Goal: Task Accomplishment & Management: Manage account settings

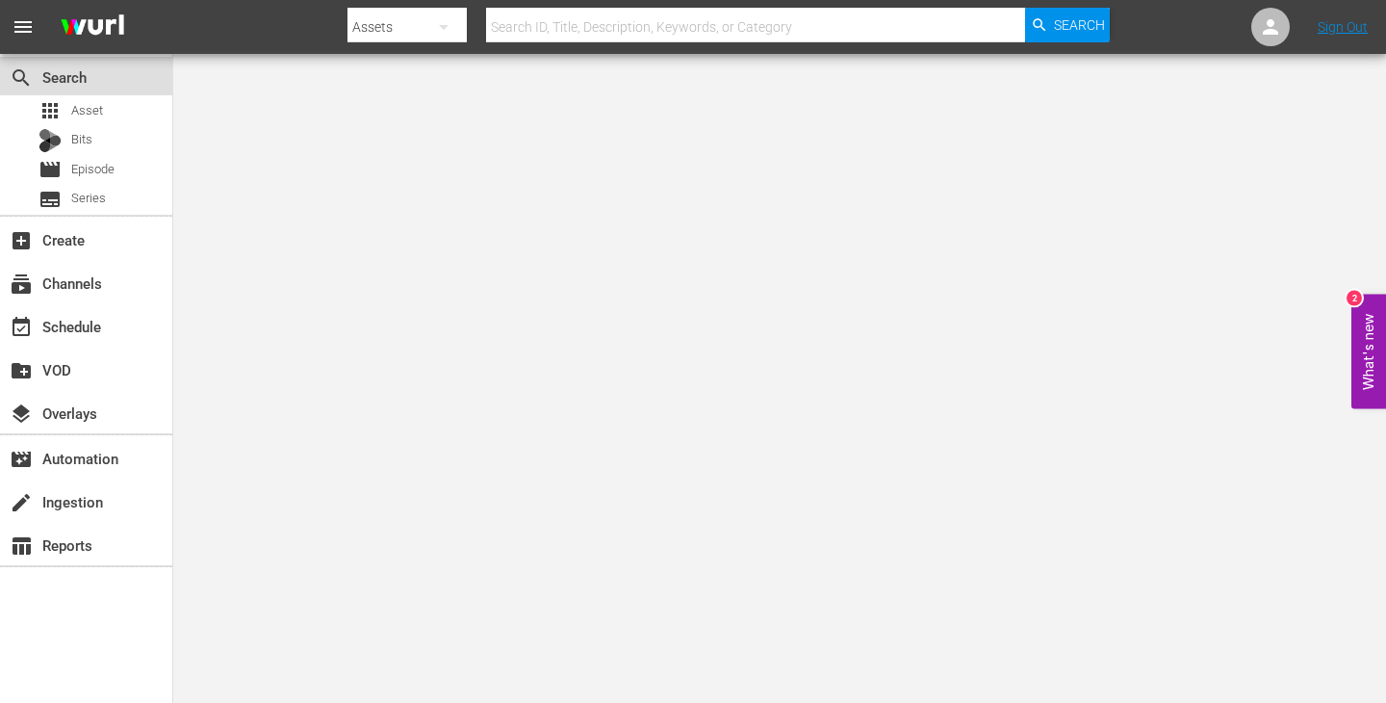
click at [99, 90] on div "search Search" at bounding box center [86, 76] width 172 height 39
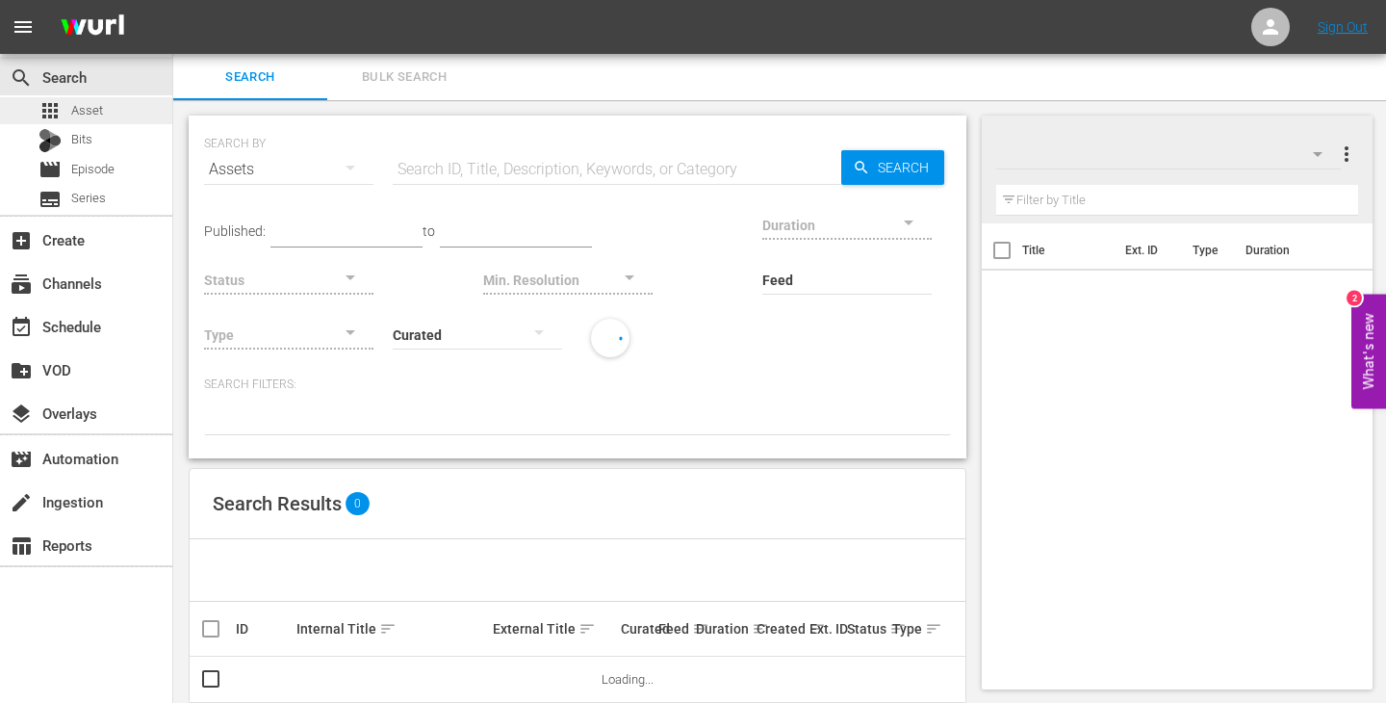
click at [99, 103] on span "Asset" at bounding box center [87, 110] width 32 height 19
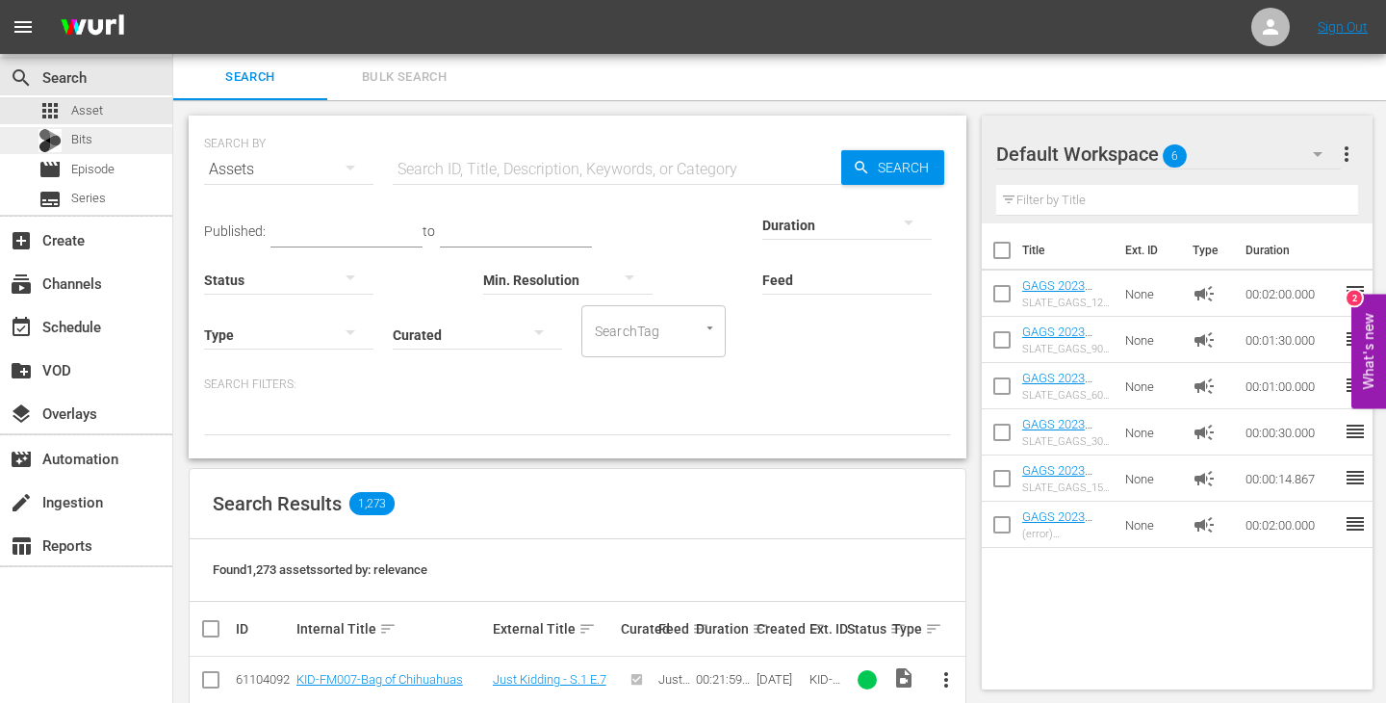
click at [105, 134] on div "Bits" at bounding box center [86, 140] width 172 height 27
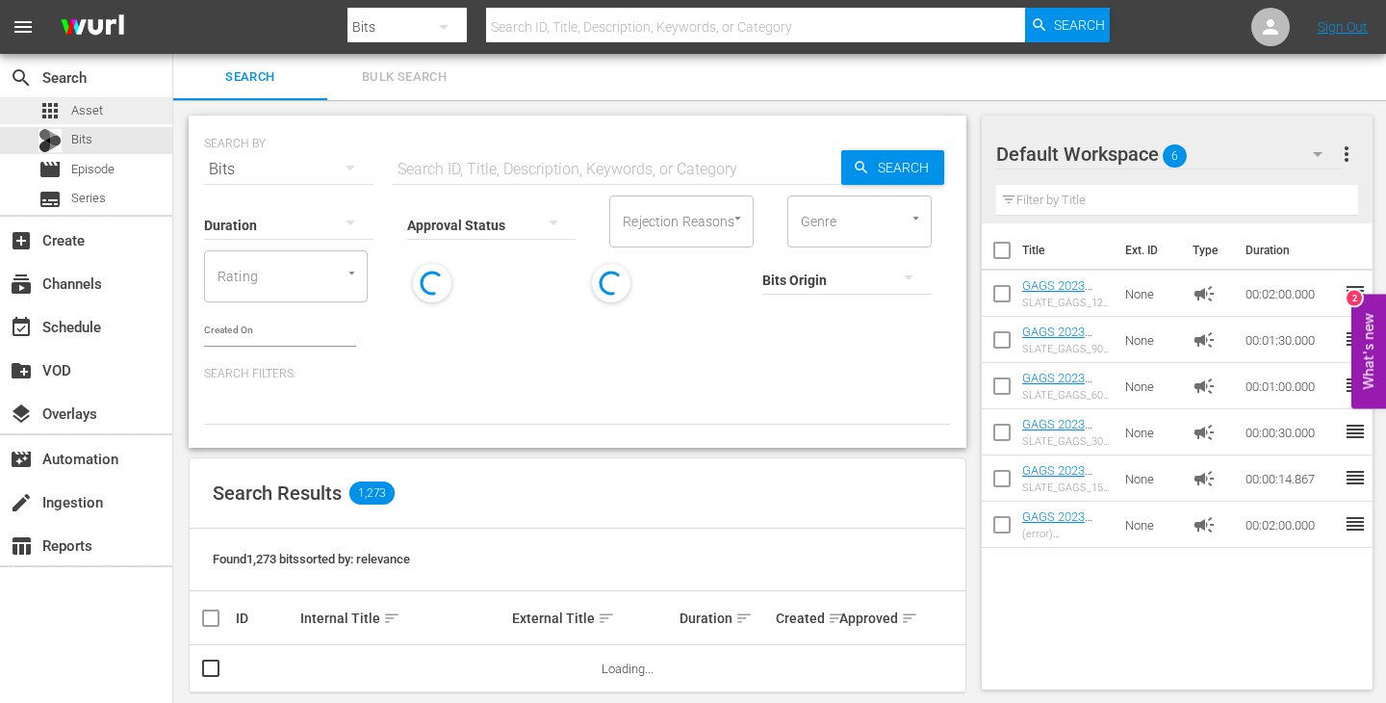
click at [113, 109] on div "apps Asset" at bounding box center [86, 110] width 172 height 27
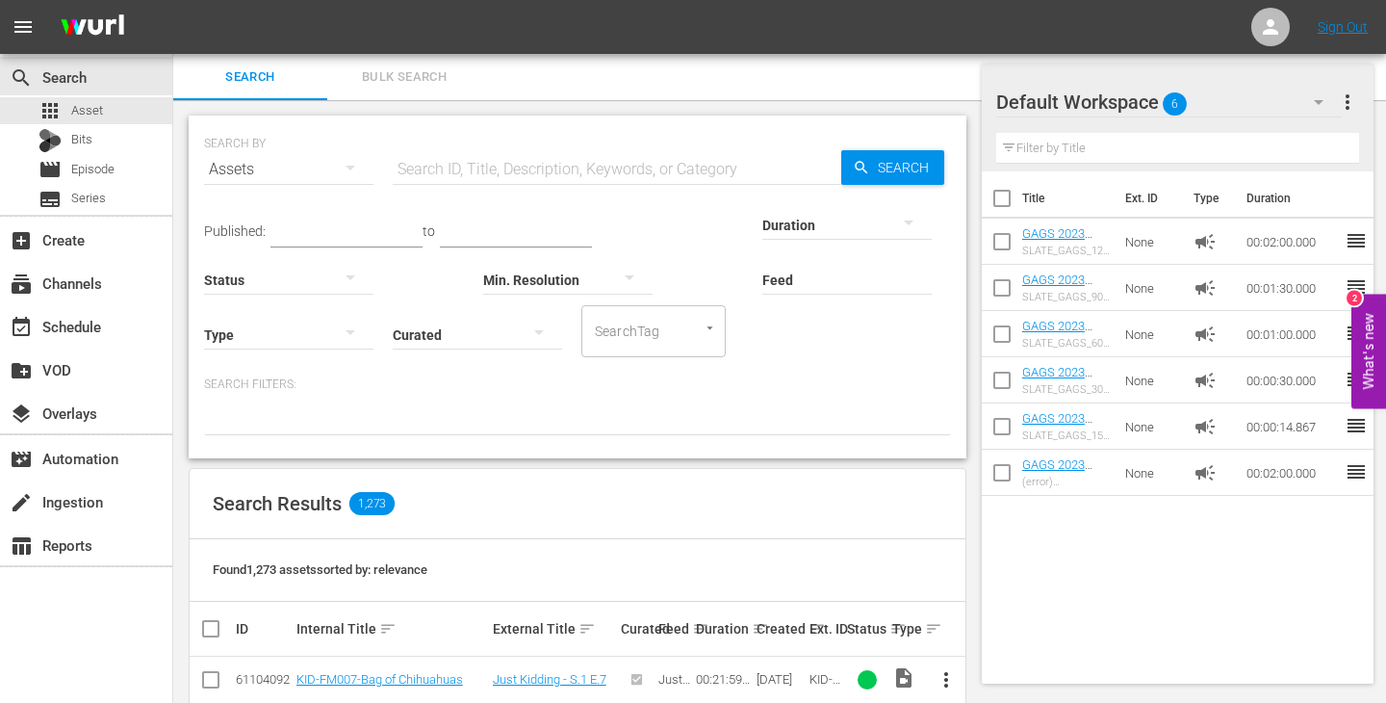
scroll to position [189, 0]
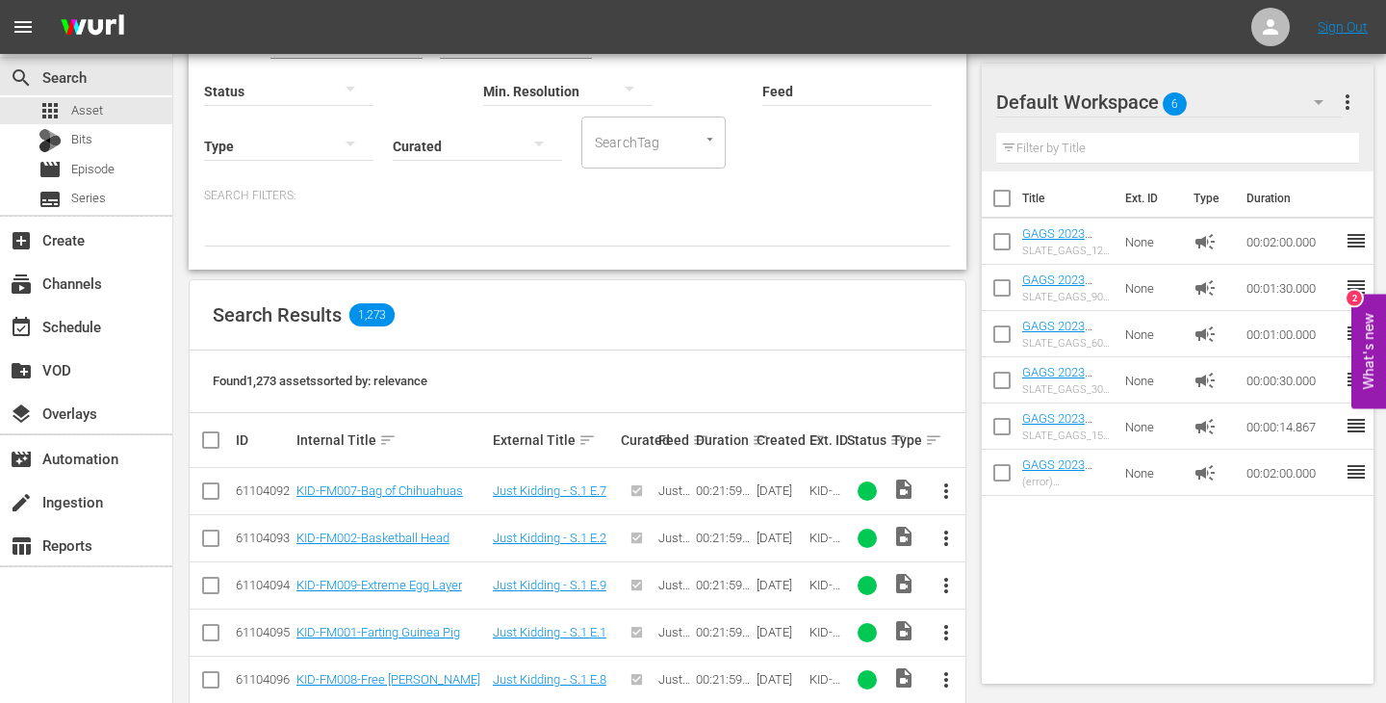
click at [757, 438] on div "Created sort" at bounding box center [780, 439] width 47 height 23
click at [754, 441] on th "Created sort" at bounding box center [780, 440] width 53 height 54
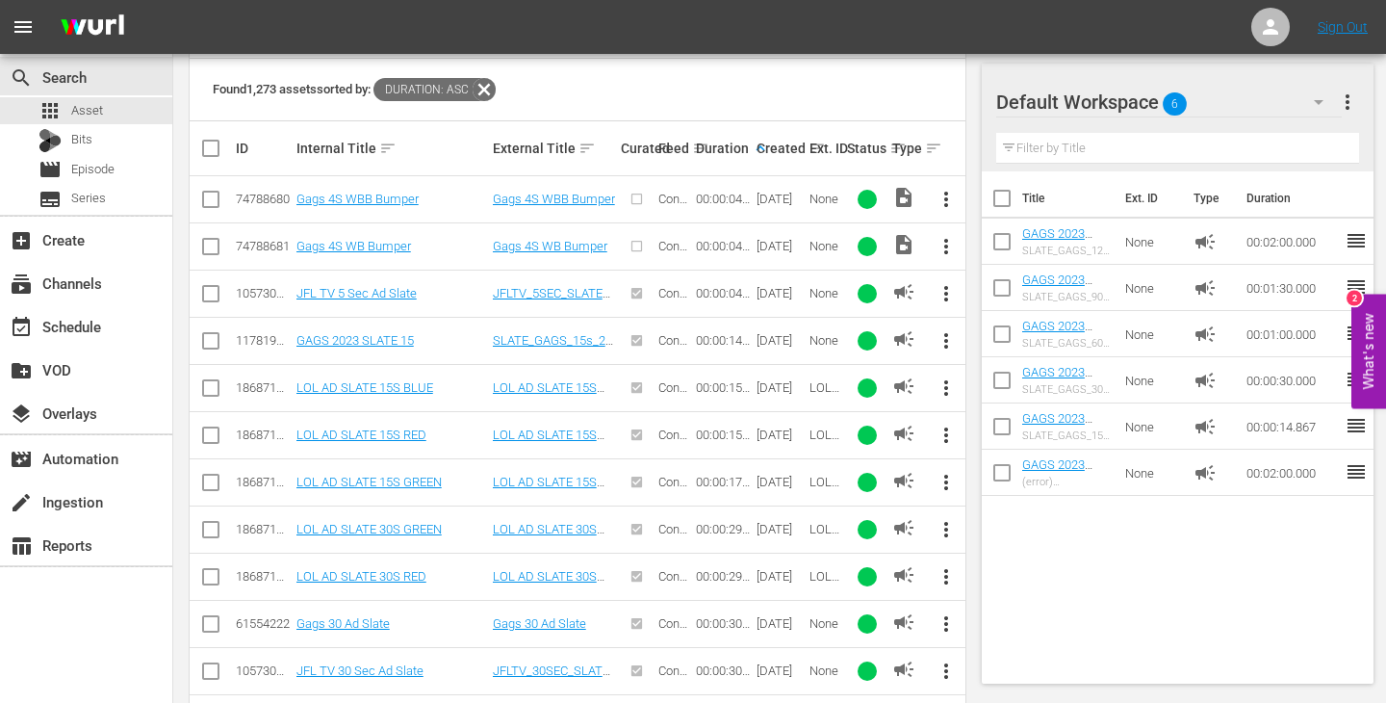
scroll to position [0, 0]
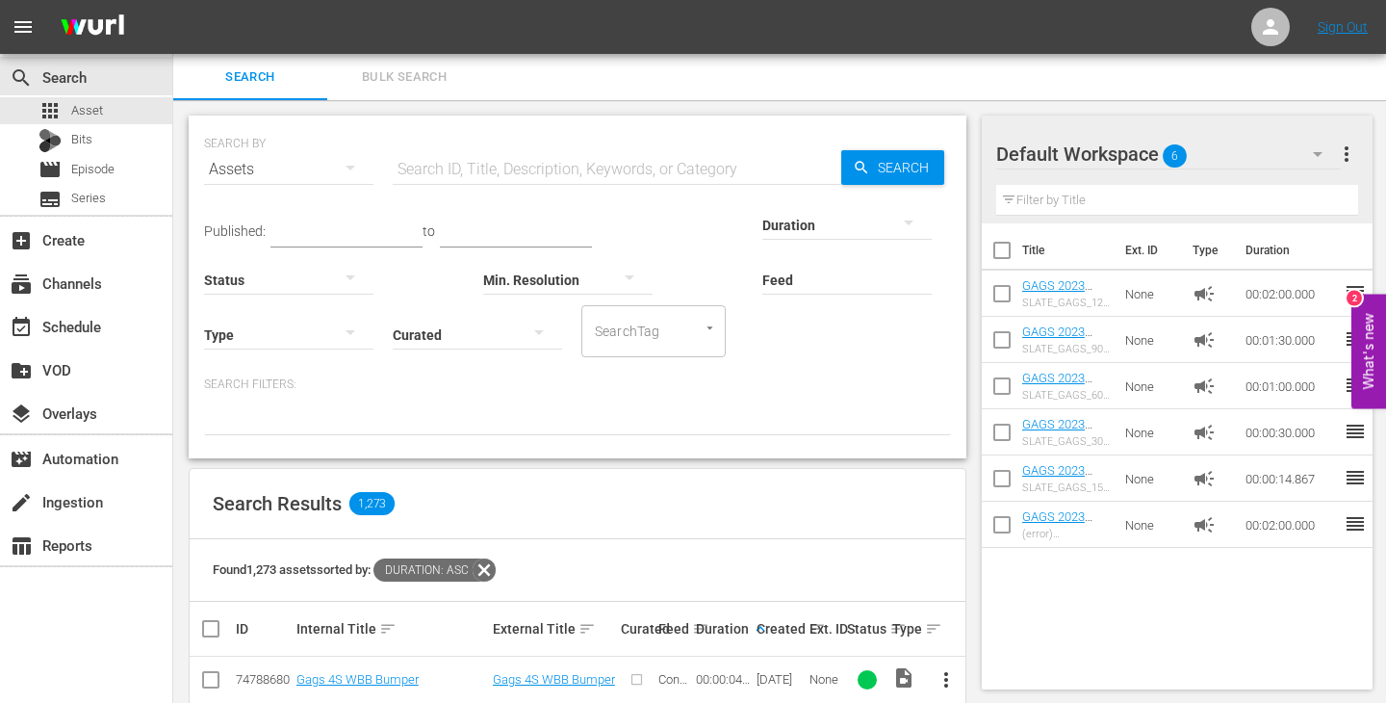
click at [492, 567] on icon at bounding box center [484, 569] width 25 height 25
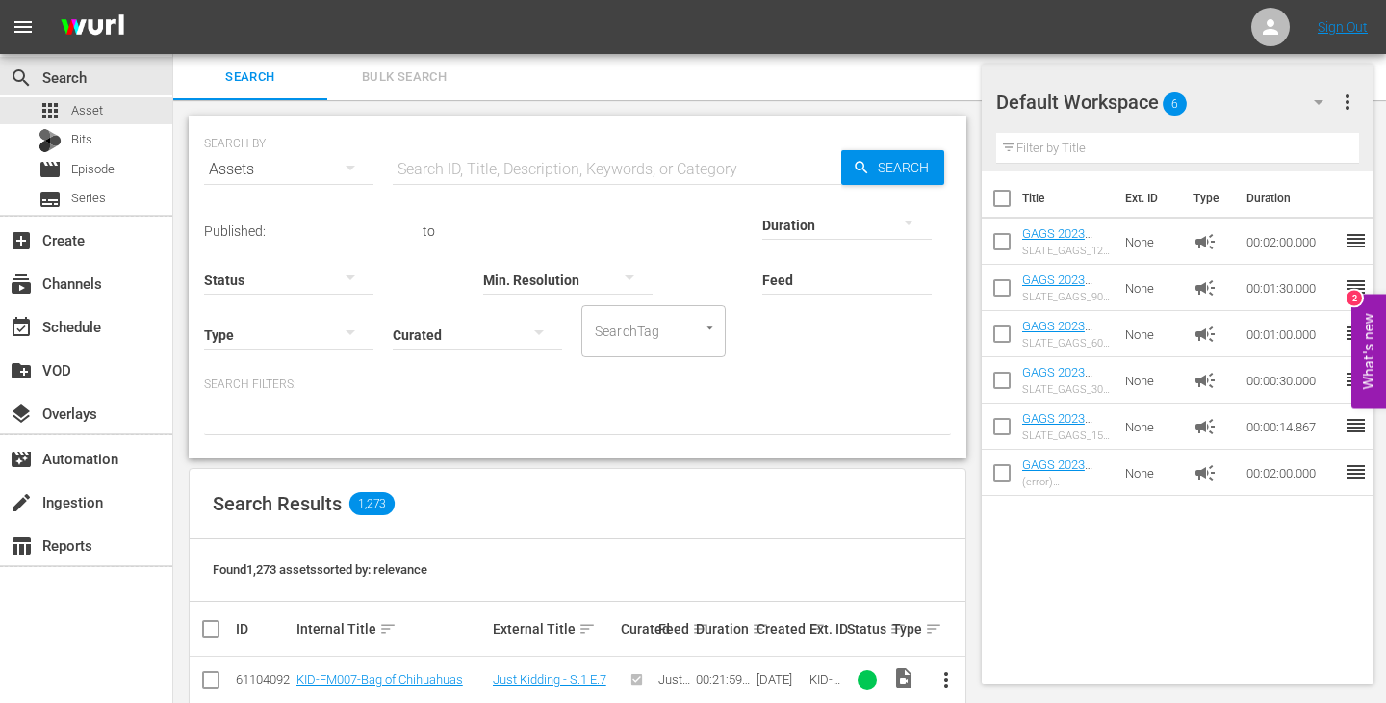
scroll to position [236, 0]
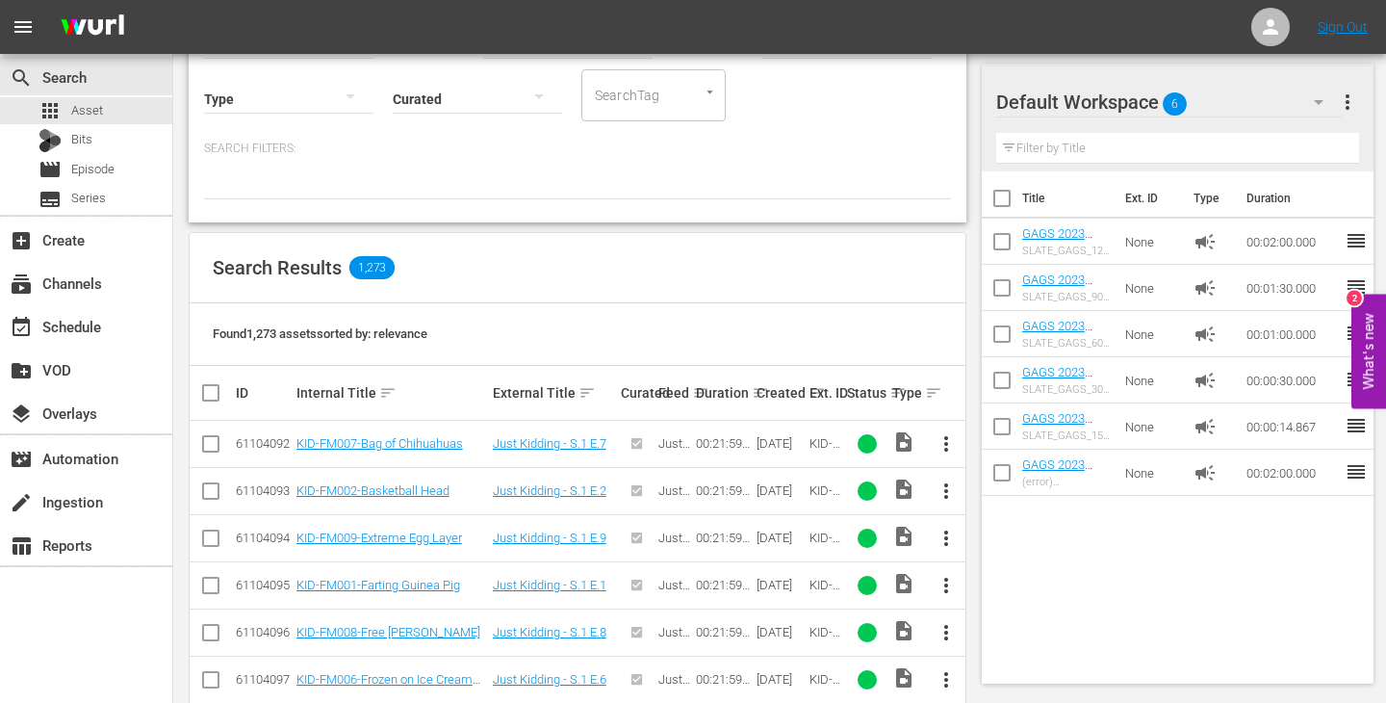
click at [807, 392] on th "Ext. ID" at bounding box center [826, 393] width 38 height 54
click at [775, 394] on div "Created sort" at bounding box center [780, 392] width 47 height 23
click at [816, 392] on div "Ext. ID" at bounding box center [826, 392] width 32 height 15
click at [792, 390] on div "Created sort" at bounding box center [780, 392] width 47 height 23
click at [760, 393] on div "Created sort" at bounding box center [780, 392] width 47 height 23
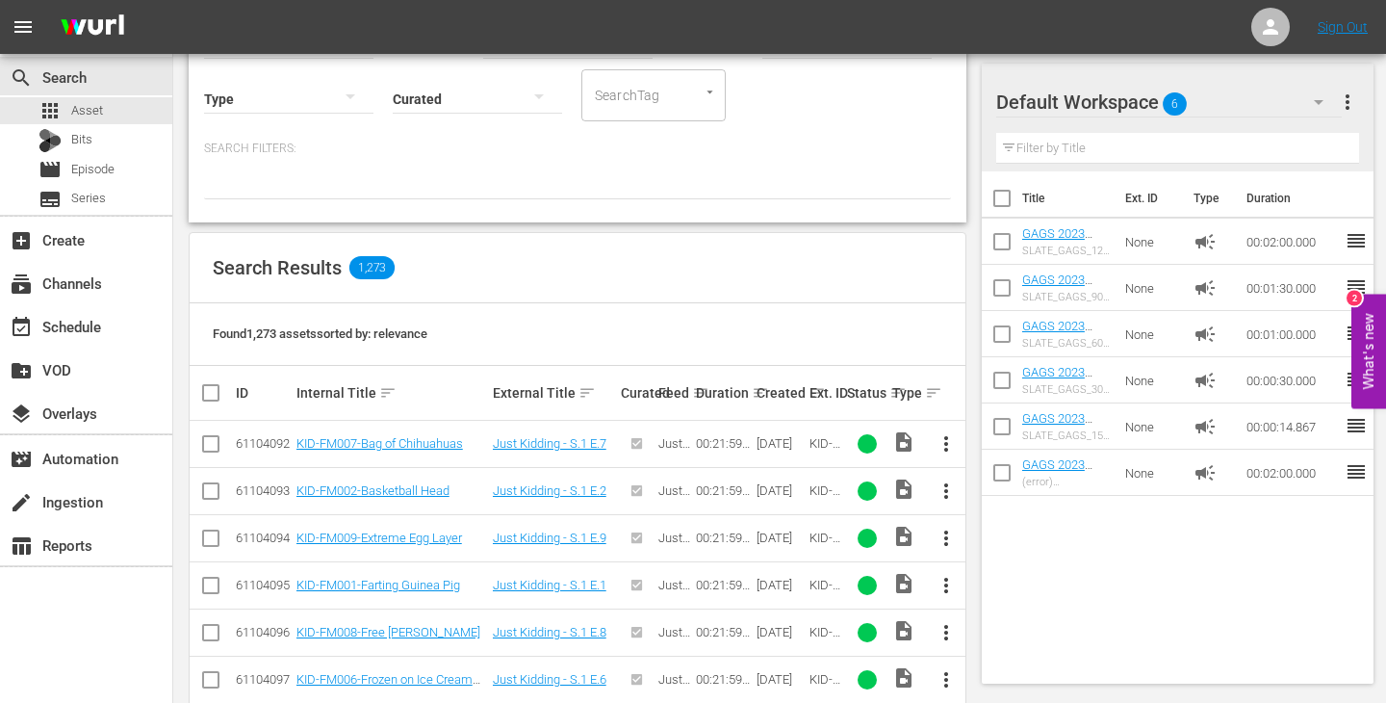
click at [756, 392] on th "Created sort" at bounding box center [780, 393] width 53 height 54
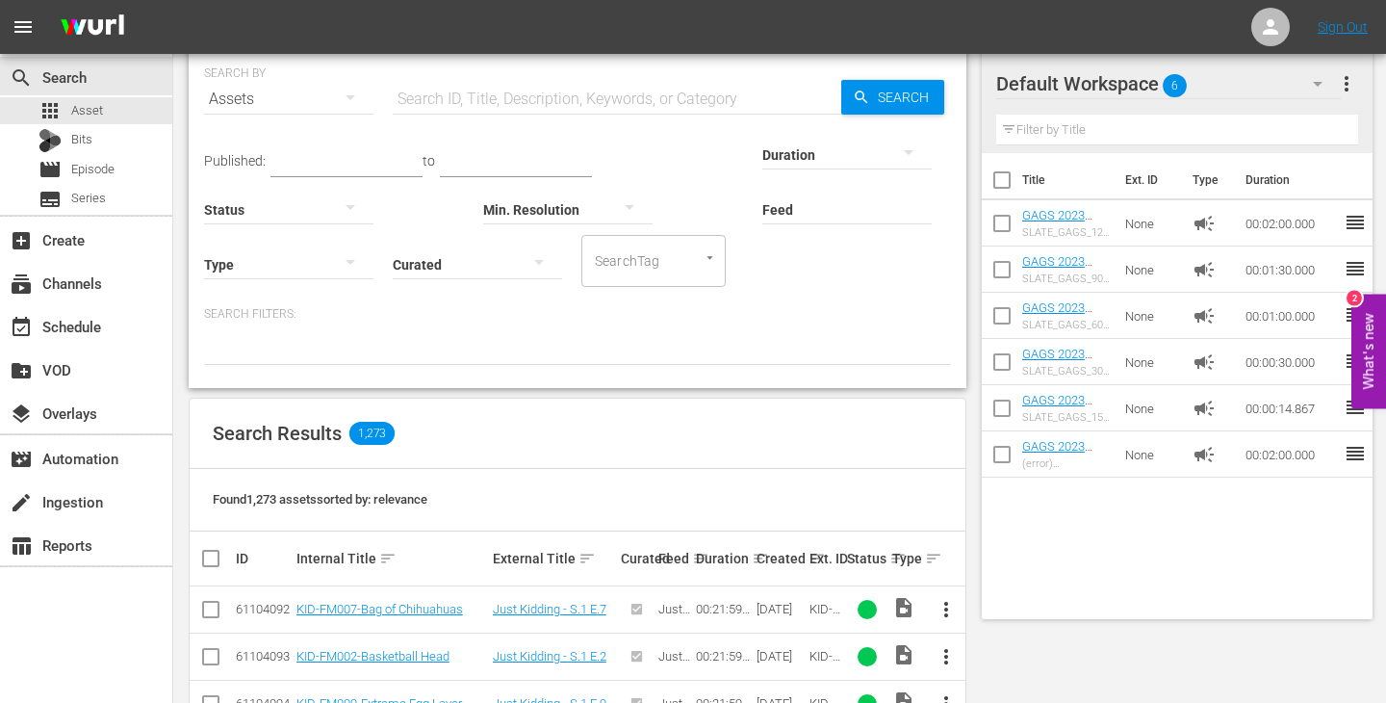
scroll to position [0, 0]
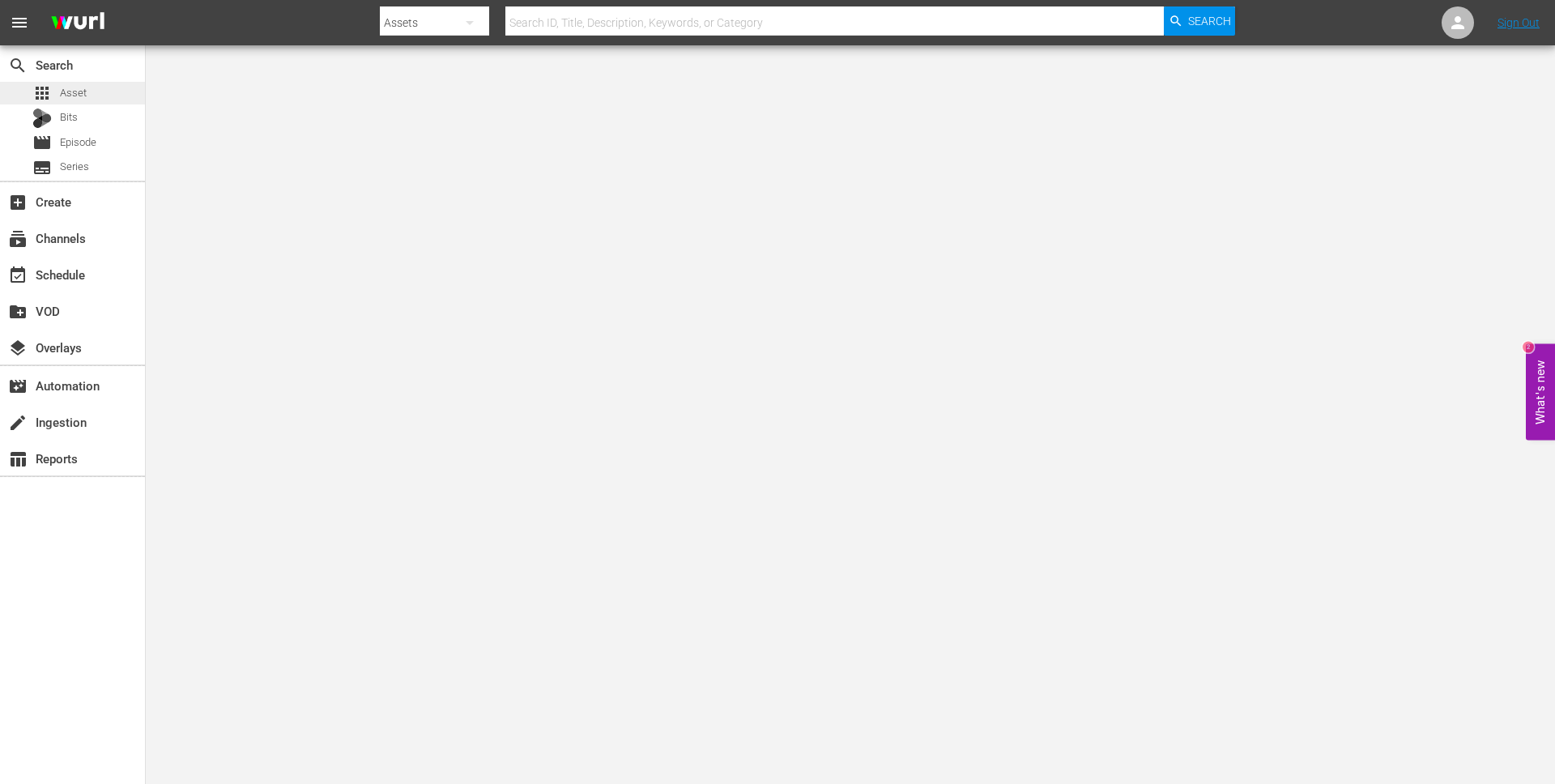
click at [75, 96] on span "Asset" at bounding box center [73, 93] width 27 height 16
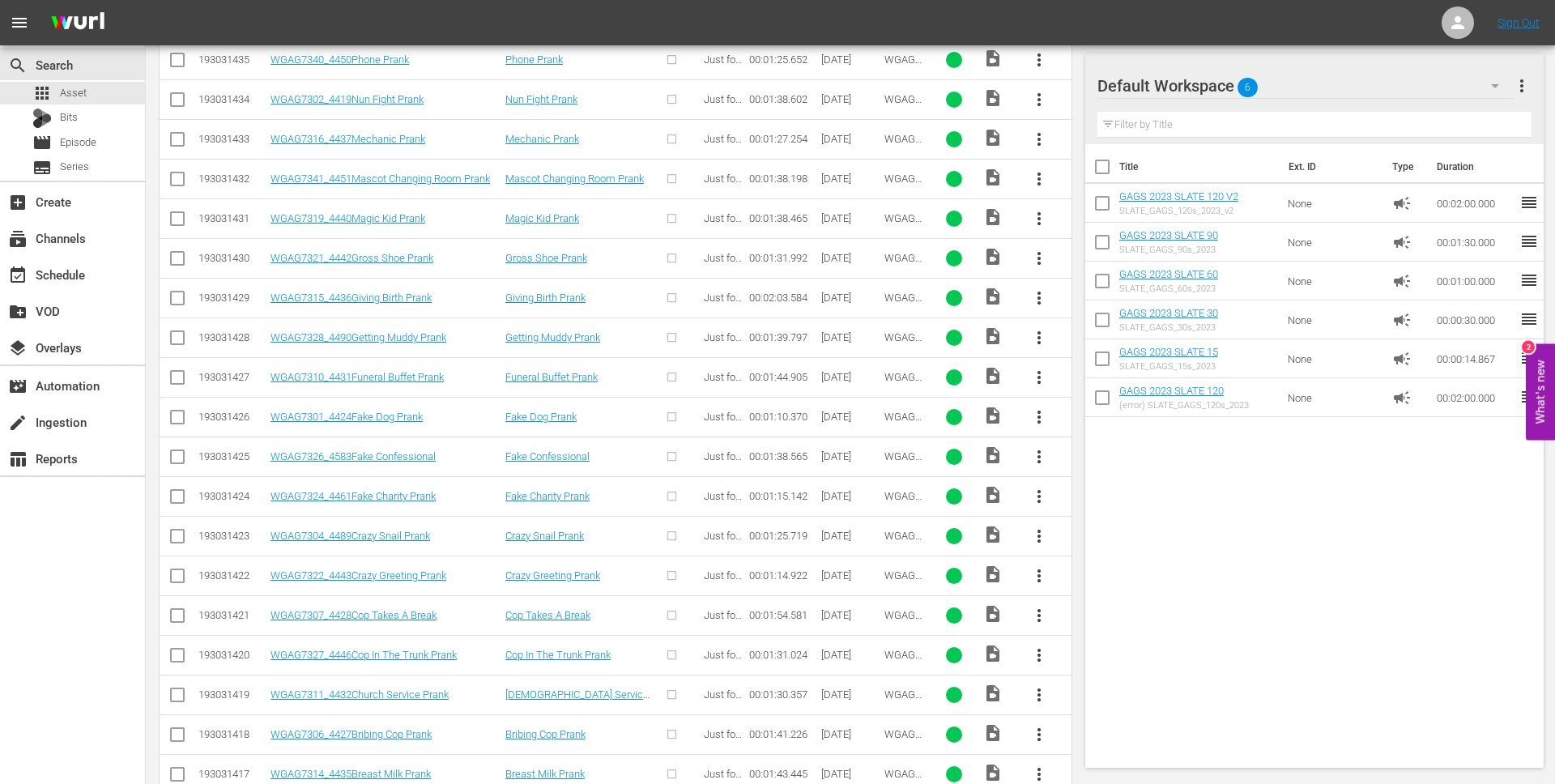
scroll to position [834, 0]
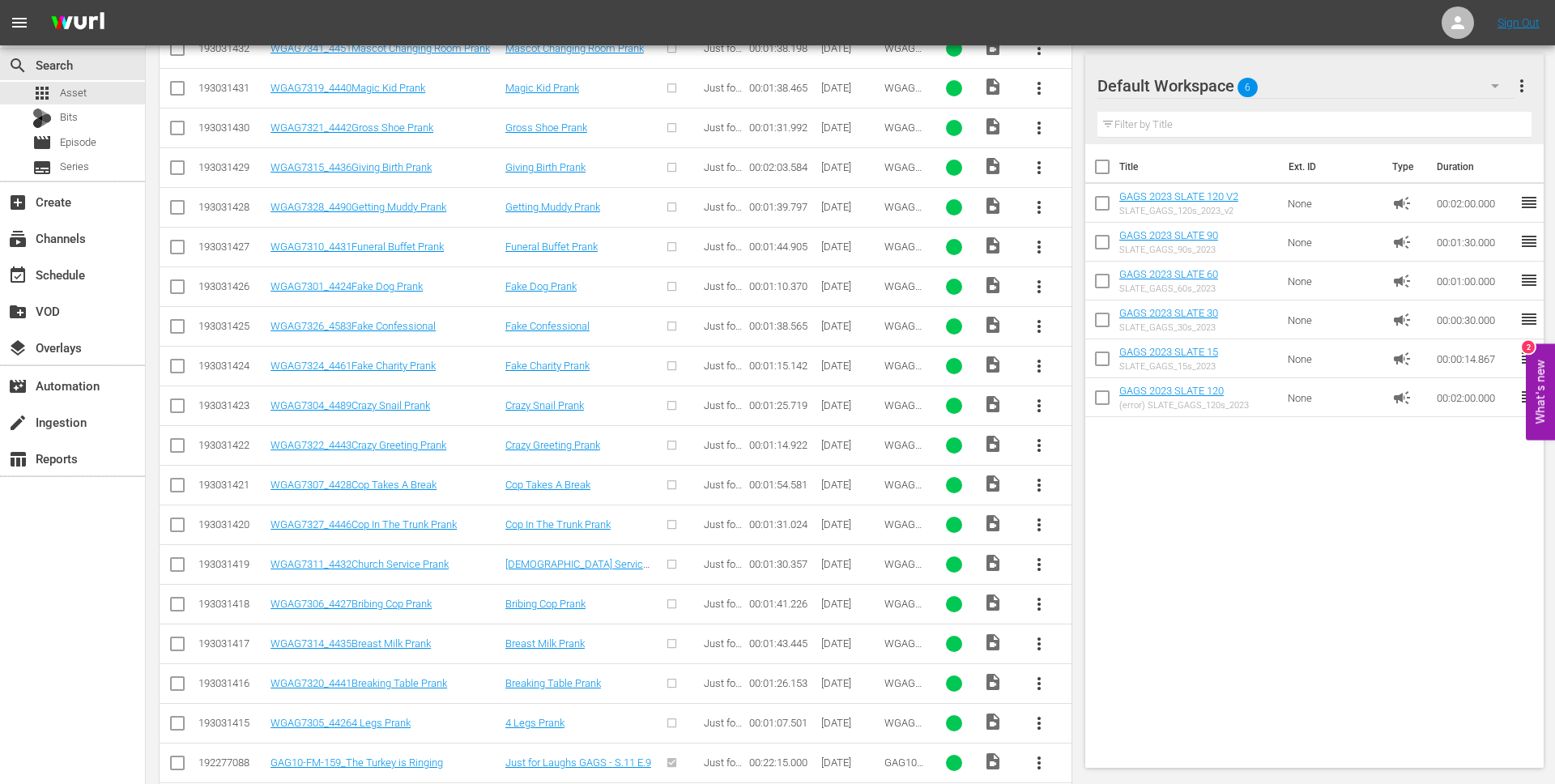
click at [170, 723] on input "checkbox" at bounding box center [177, 726] width 19 height 19
checkbox input "true"
click at [176, 682] on input "checkbox" at bounding box center [177, 686] width 19 height 19
checkbox input "true"
click at [181, 638] on input "checkbox" at bounding box center [177, 647] width 19 height 19
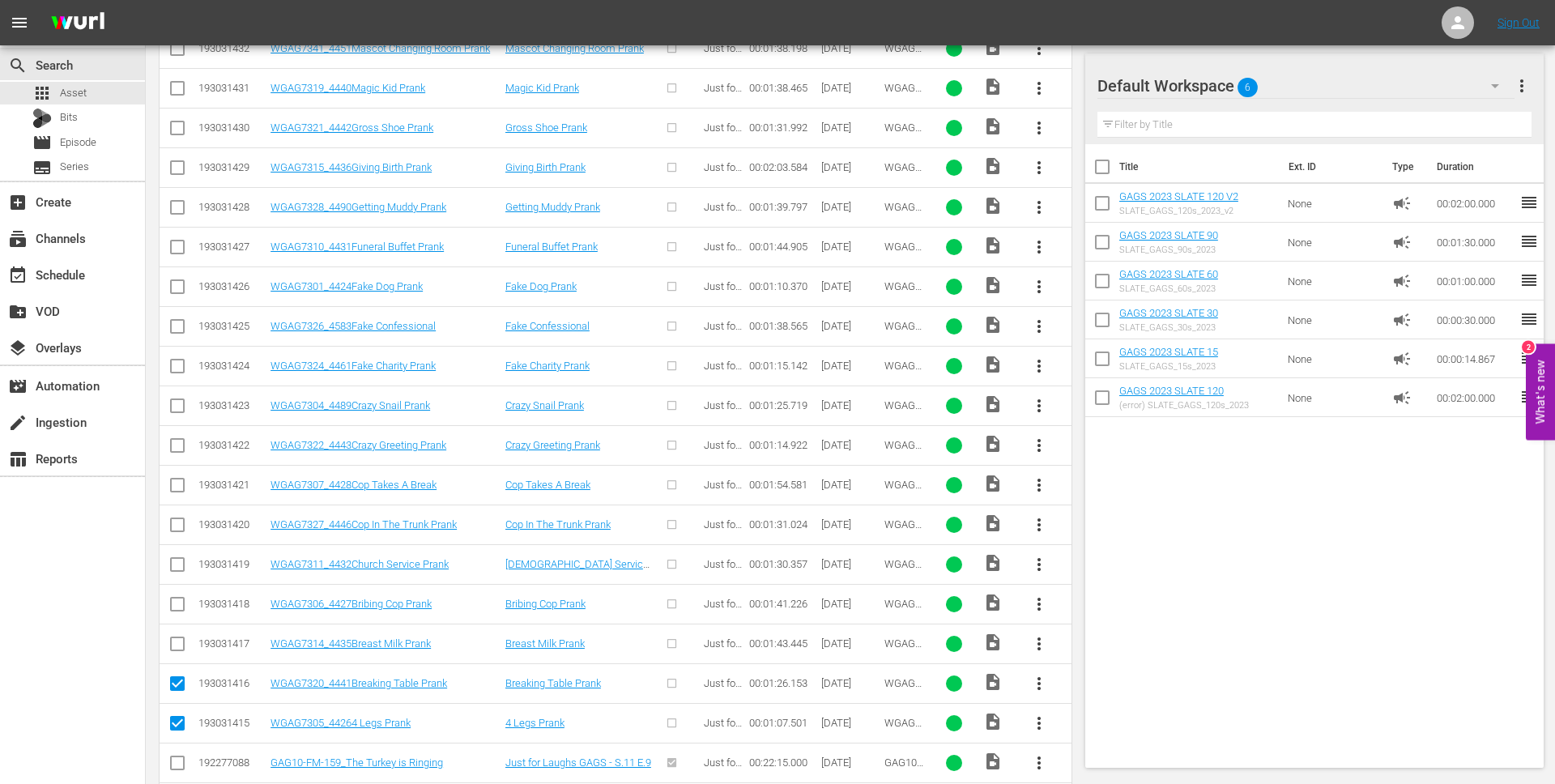
checkbox input "true"
click at [177, 603] on input "checkbox" at bounding box center [177, 607] width 19 height 19
checkbox input "true"
click at [178, 556] on icon at bounding box center [177, 564] width 19 height 19
click at [173, 520] on input "checkbox" at bounding box center [177, 527] width 19 height 19
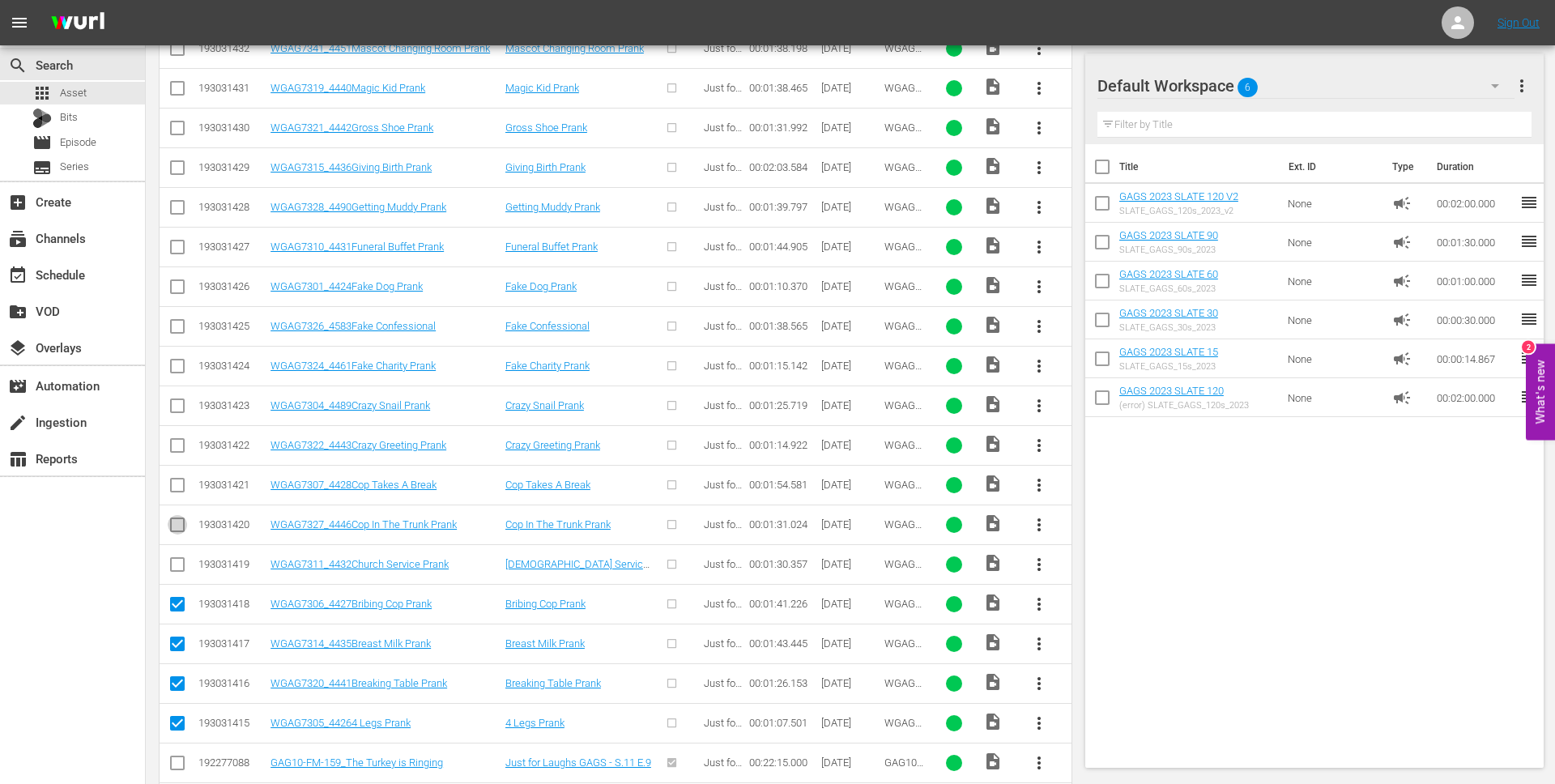
checkbox input "true"
click at [176, 561] on input "checkbox" at bounding box center [177, 567] width 19 height 19
checkbox input "true"
click at [176, 479] on input "checkbox" at bounding box center [177, 488] width 19 height 19
checkbox input "true"
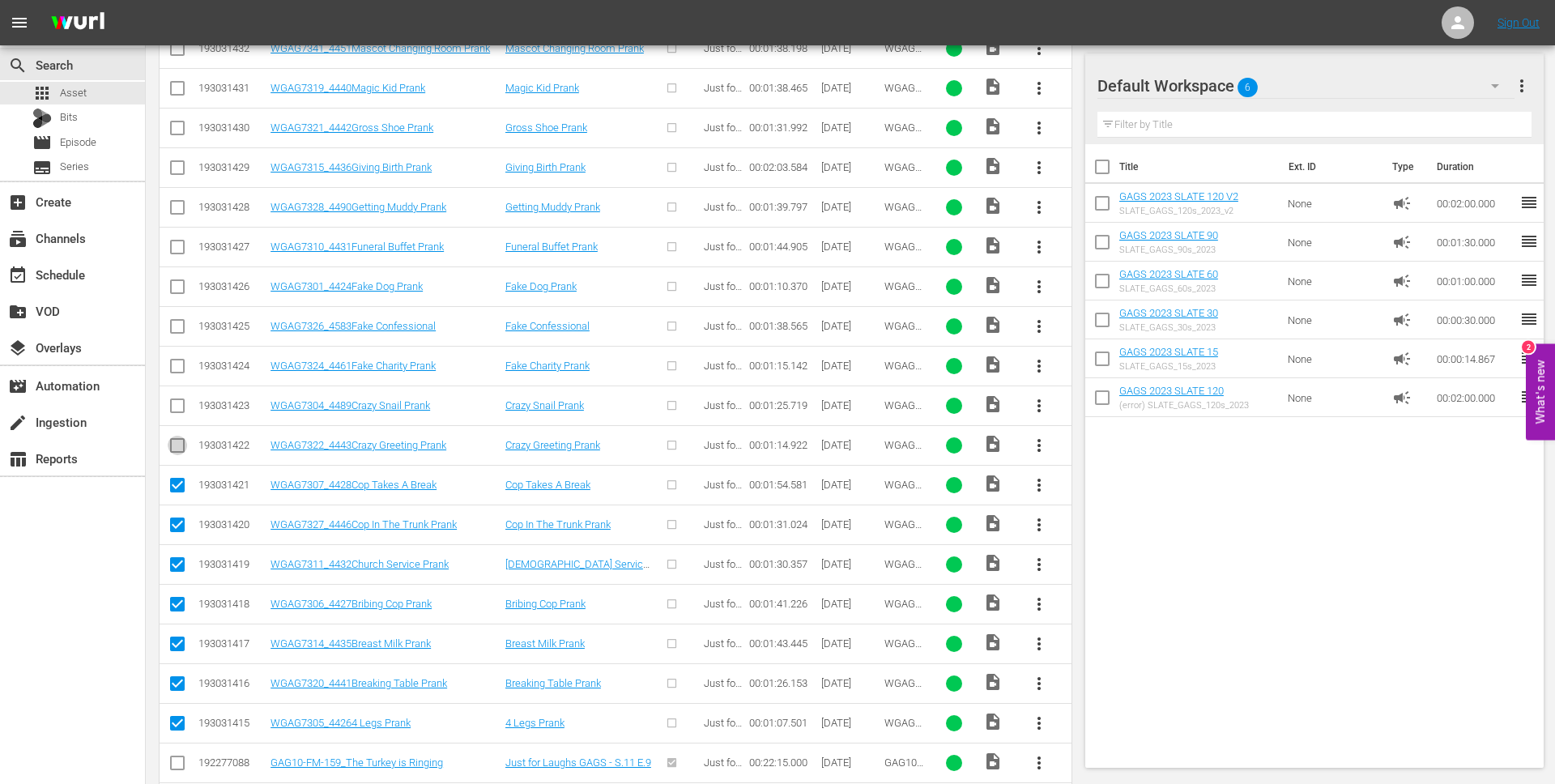
click at [177, 439] on input "checkbox" at bounding box center [177, 448] width 19 height 19
checkbox input "true"
click at [178, 409] on input "checkbox" at bounding box center [177, 409] width 19 height 19
checkbox input "true"
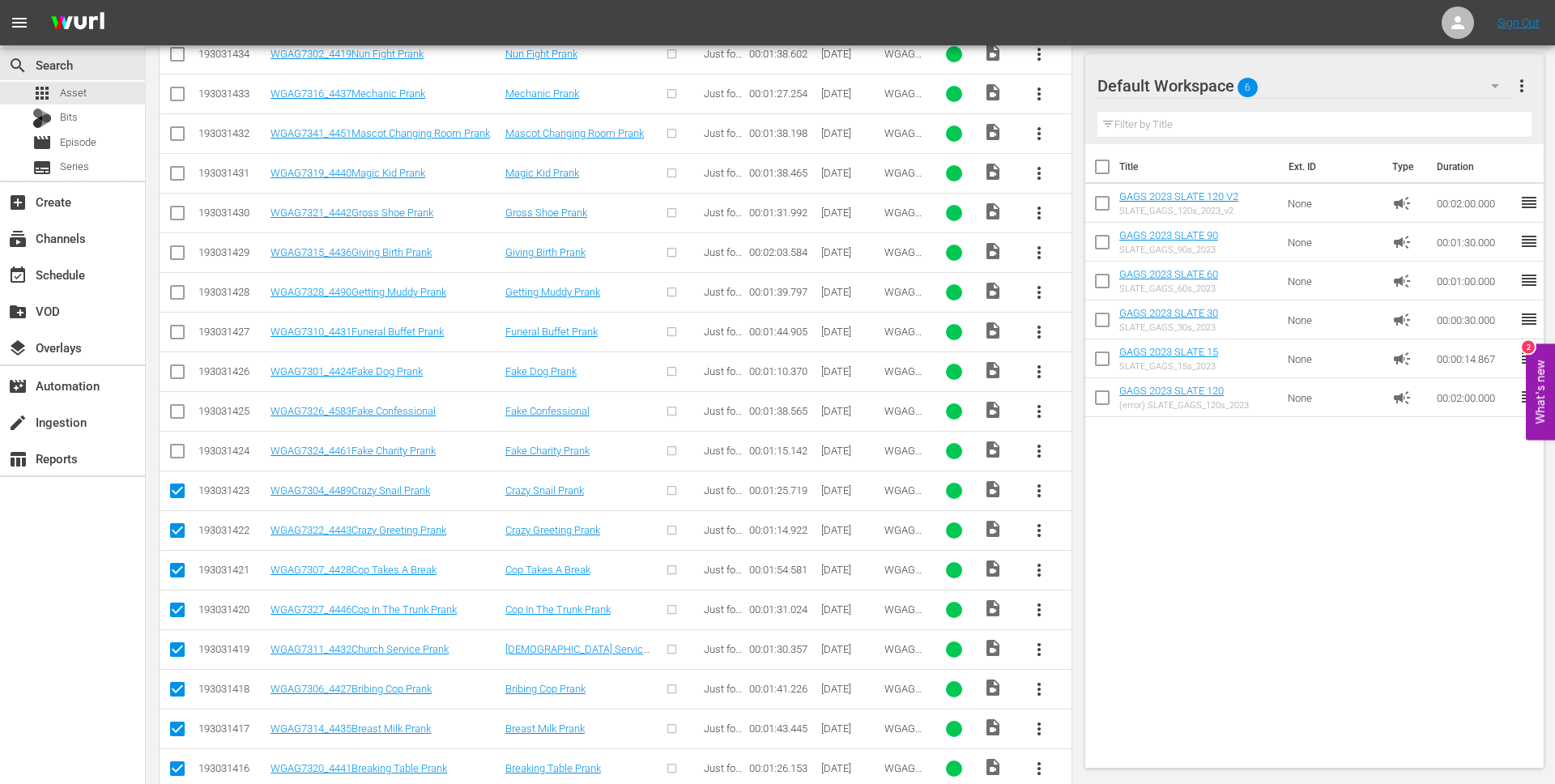
click at [183, 445] on input "checkbox" at bounding box center [177, 454] width 19 height 19
checkbox input "true"
click at [183, 411] on input "checkbox" at bounding box center [177, 414] width 19 height 19
checkbox input "true"
click at [177, 373] on input "checkbox" at bounding box center [177, 374] width 19 height 19
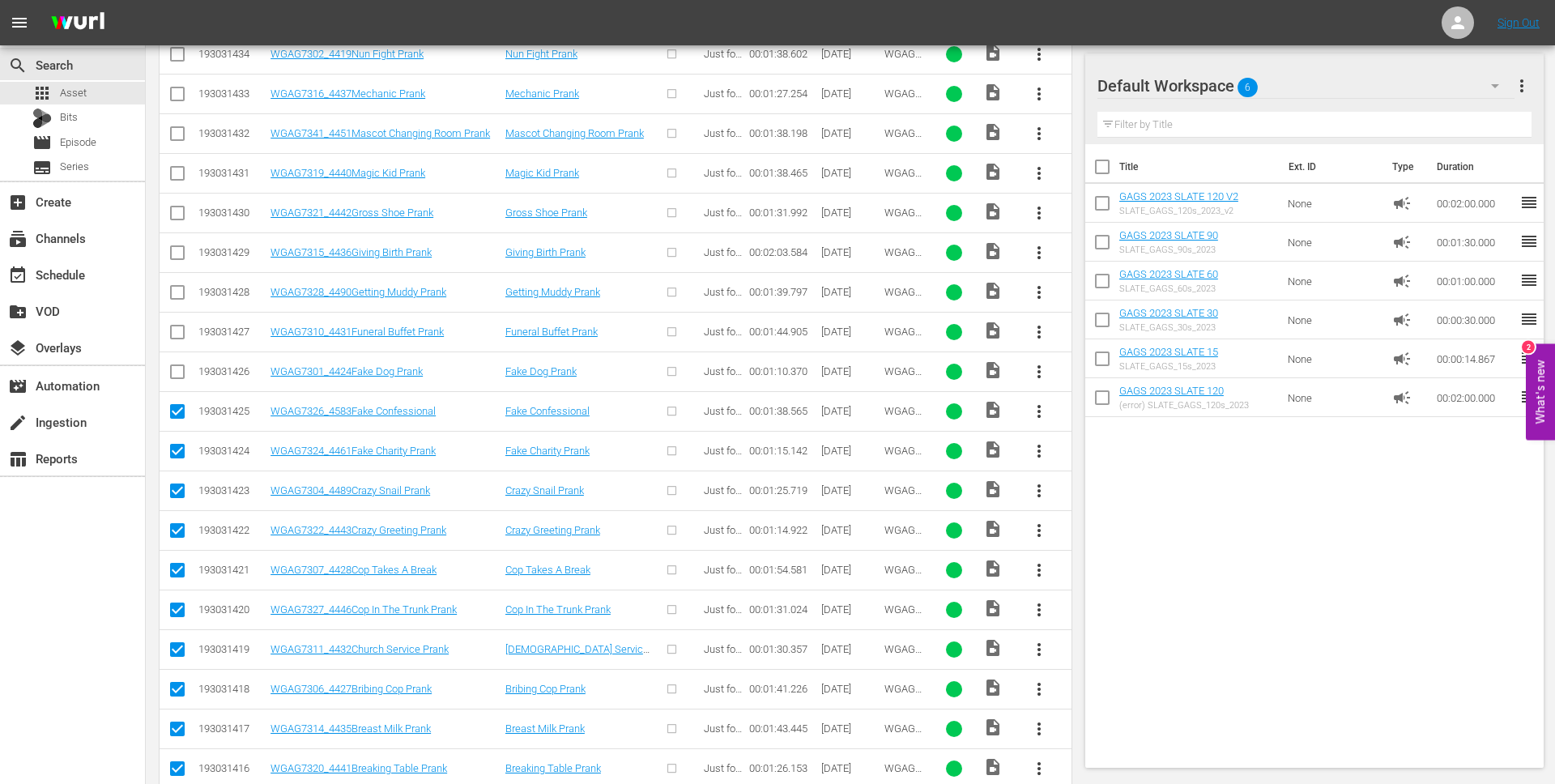
checkbox input "true"
click at [174, 328] on input "checkbox" at bounding box center [177, 335] width 19 height 19
checkbox input "true"
click at [178, 287] on input "checkbox" at bounding box center [177, 295] width 19 height 19
checkbox input "true"
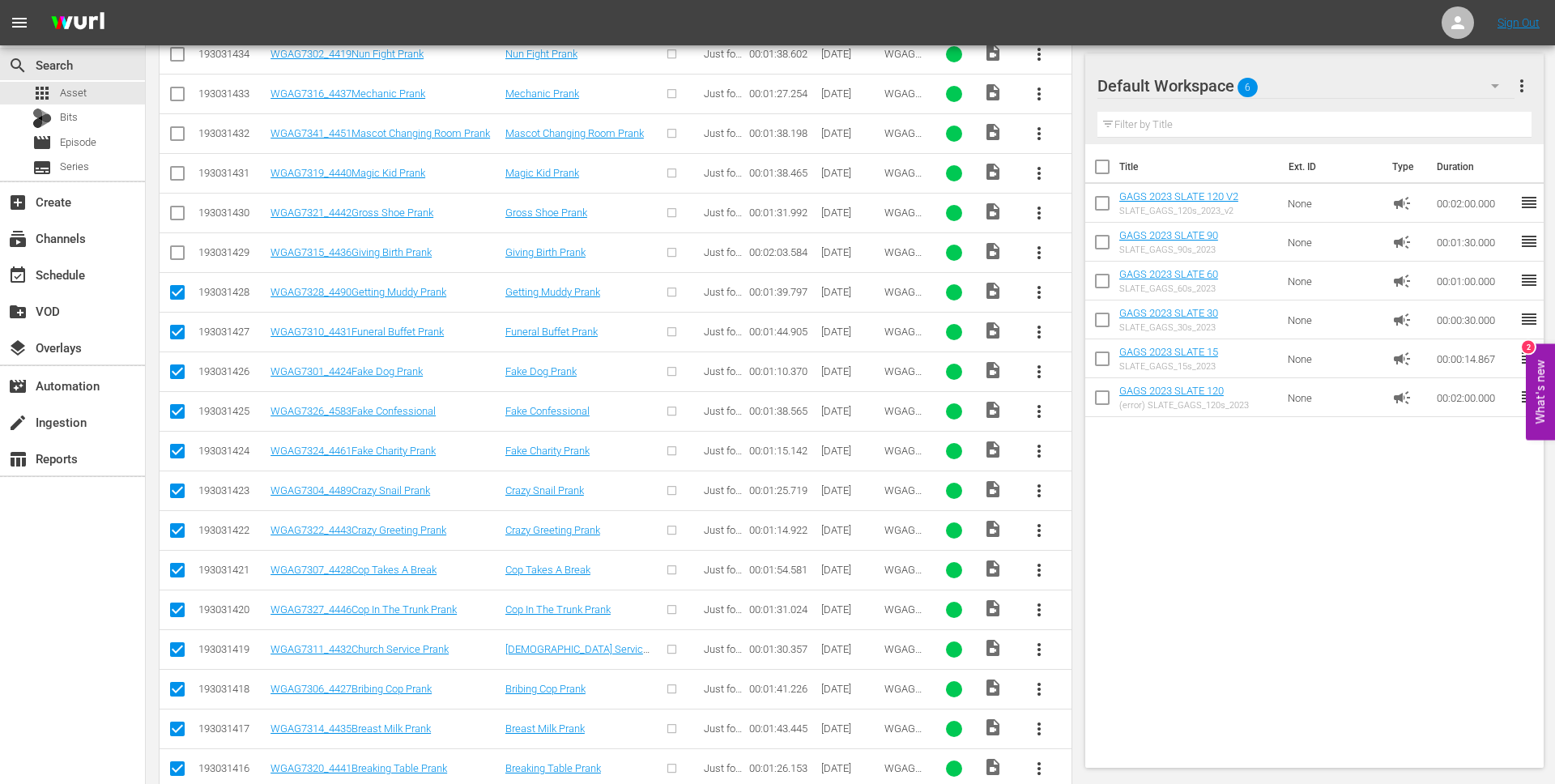
scroll to position [664, 0]
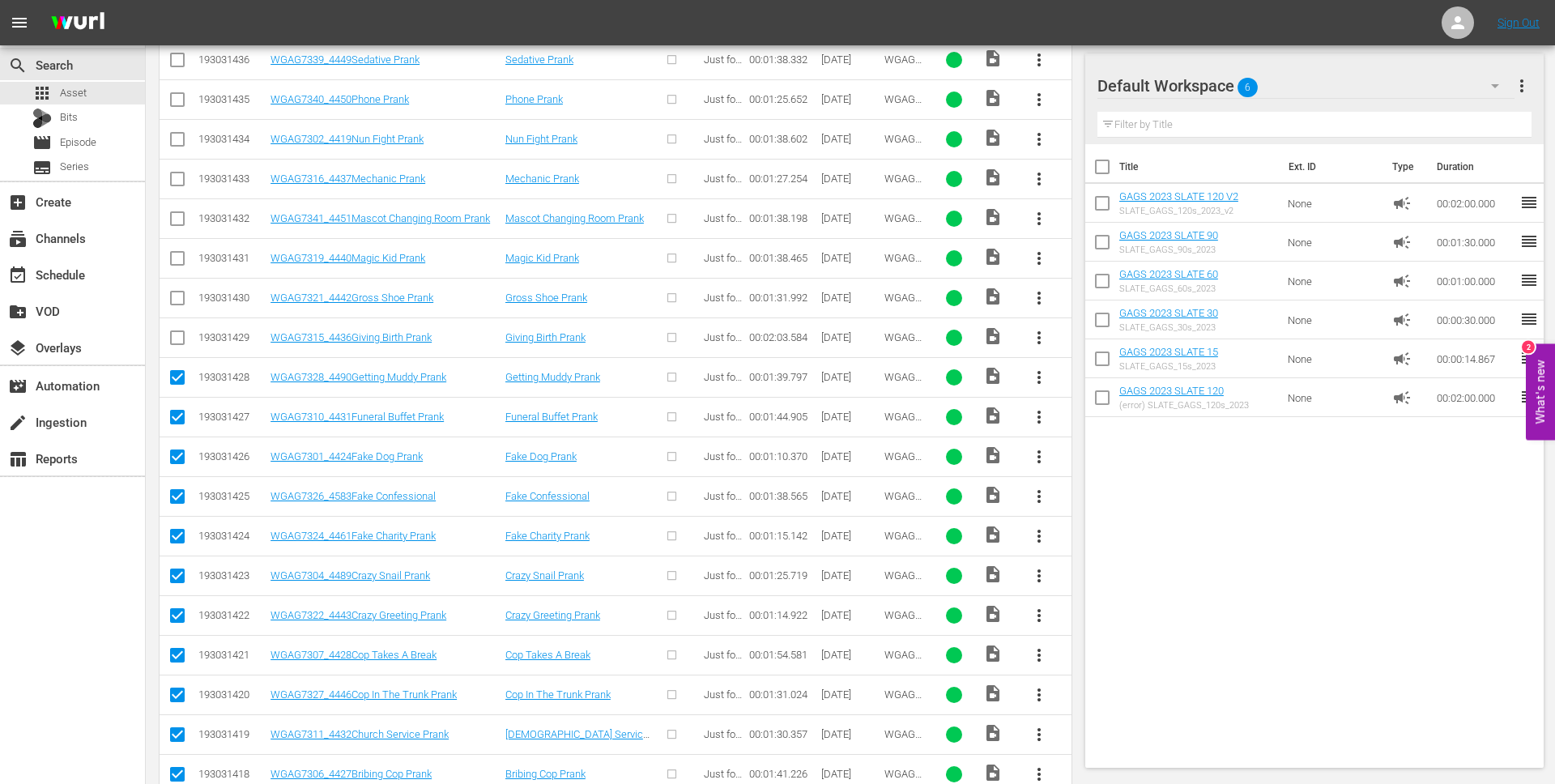
click at [180, 336] on input "checkbox" at bounding box center [177, 341] width 19 height 19
checkbox input "true"
click at [178, 293] on input "checkbox" at bounding box center [177, 301] width 19 height 19
checkbox input "true"
click at [176, 254] on input "checkbox" at bounding box center [177, 261] width 19 height 19
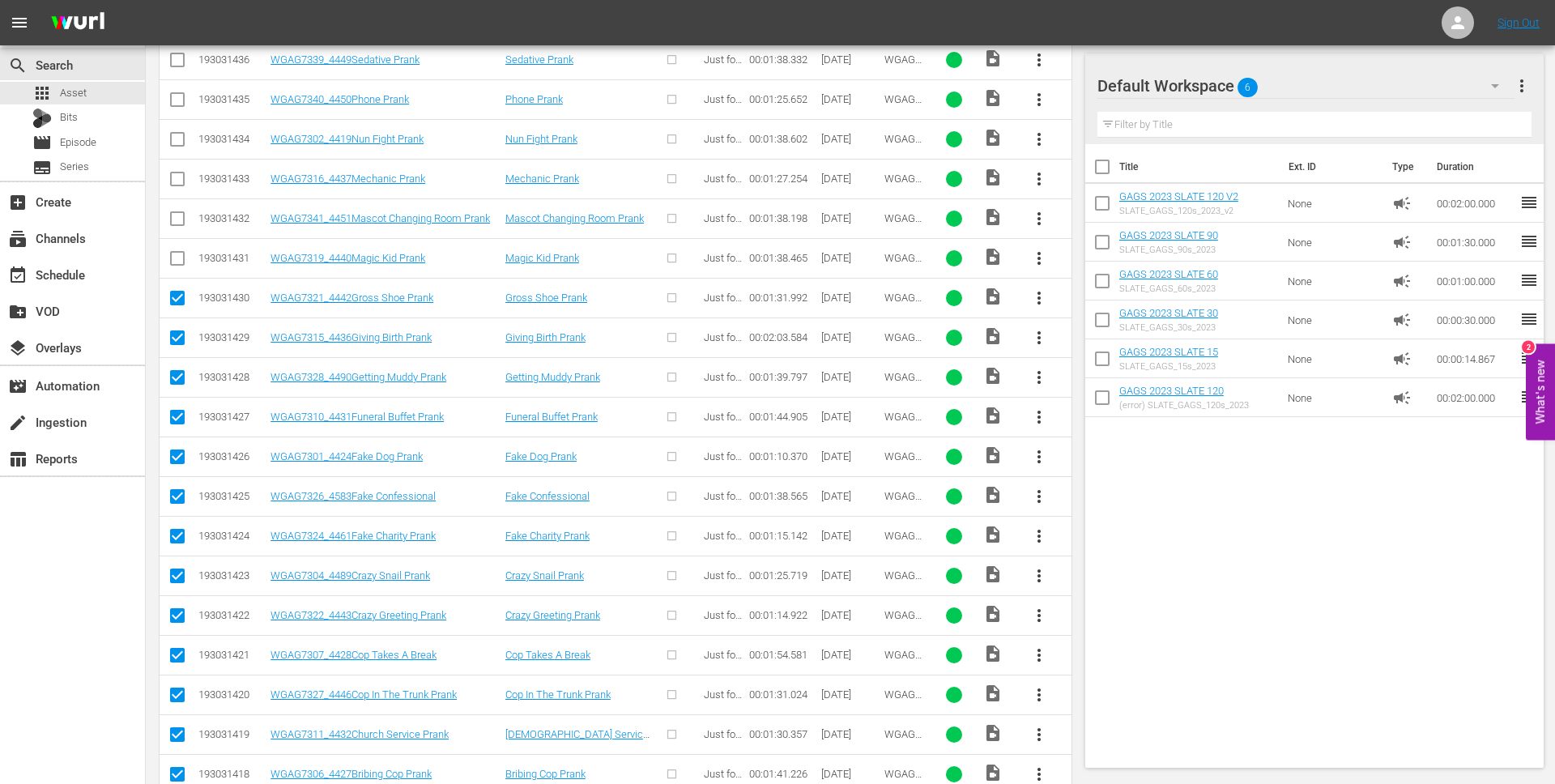
checkbox input "true"
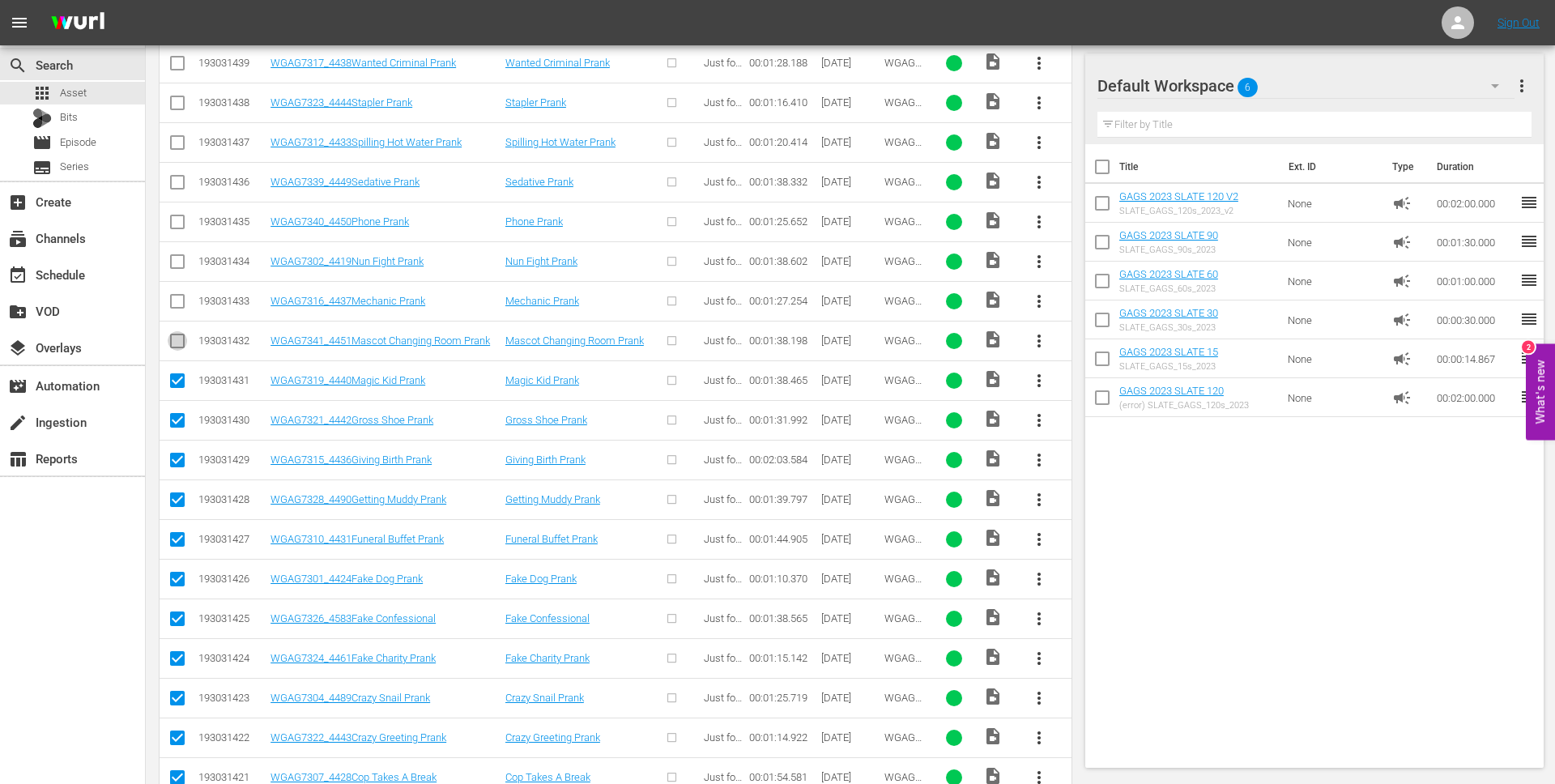
click at [179, 341] on input "checkbox" at bounding box center [177, 344] width 19 height 19
checkbox input "true"
click at [179, 299] on input "checkbox" at bounding box center [177, 304] width 19 height 19
checkbox input "true"
click at [179, 268] on input "checkbox" at bounding box center [177, 264] width 19 height 19
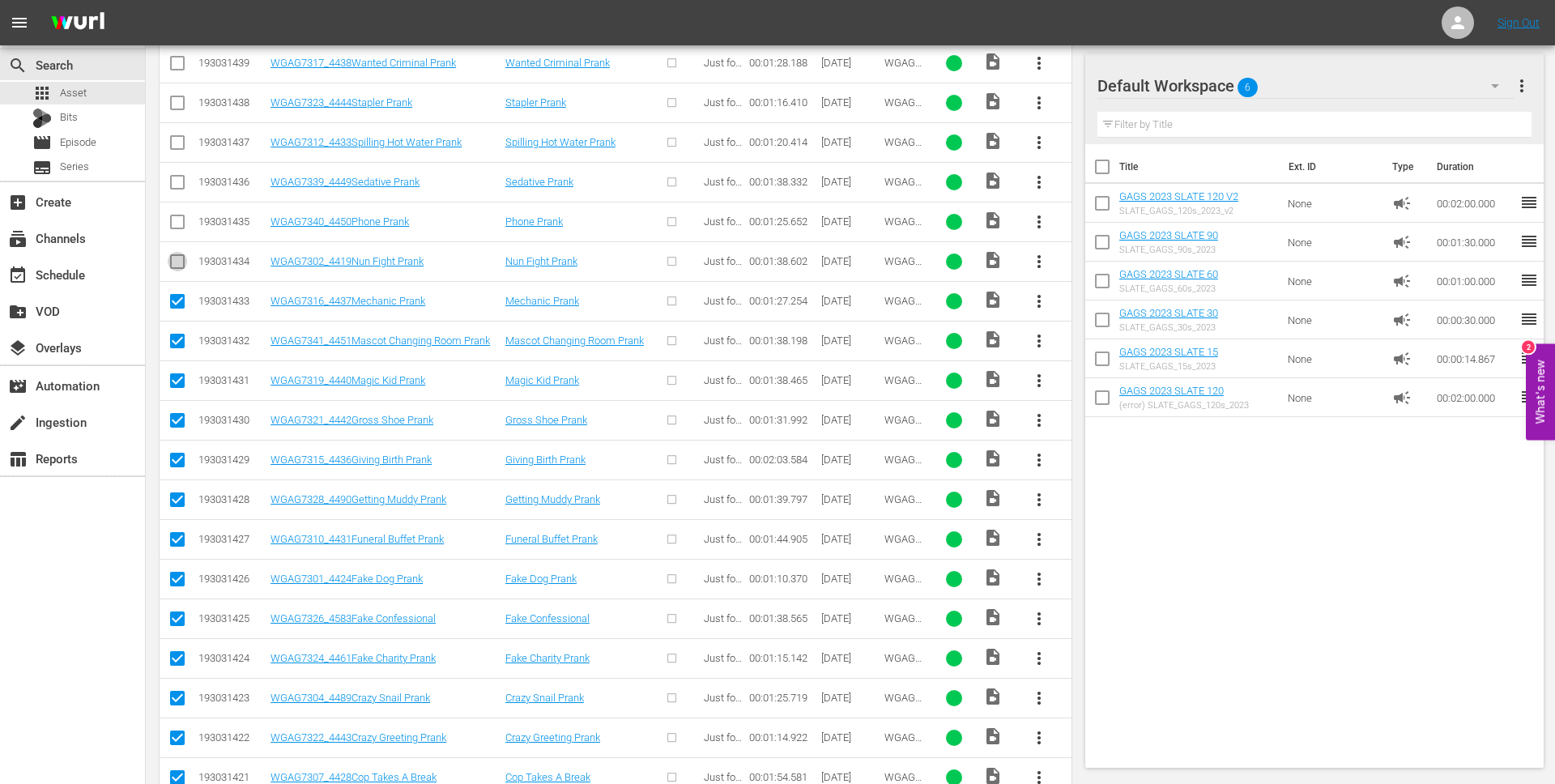
checkbox input "true"
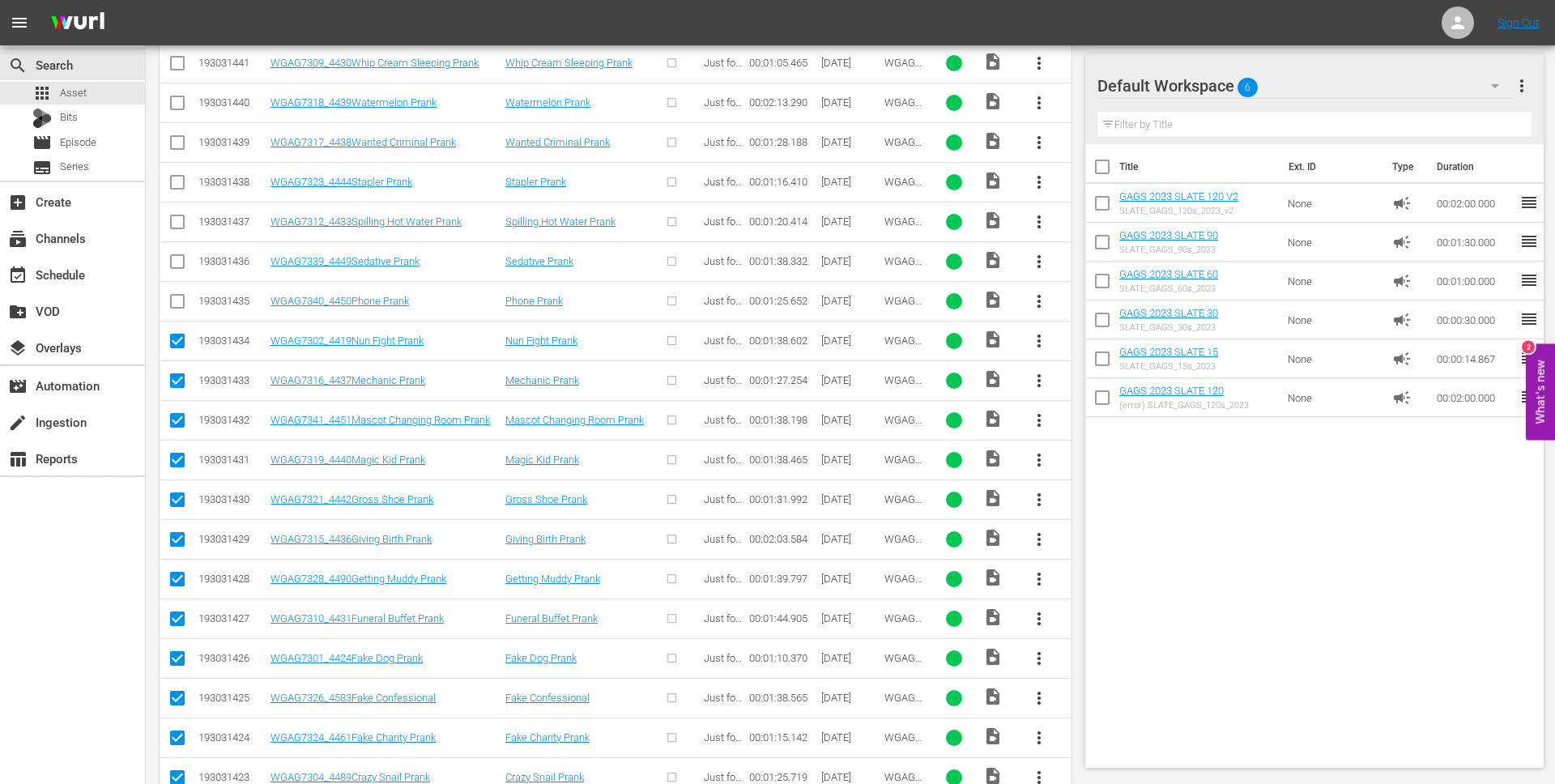
scroll to position [456, 0]
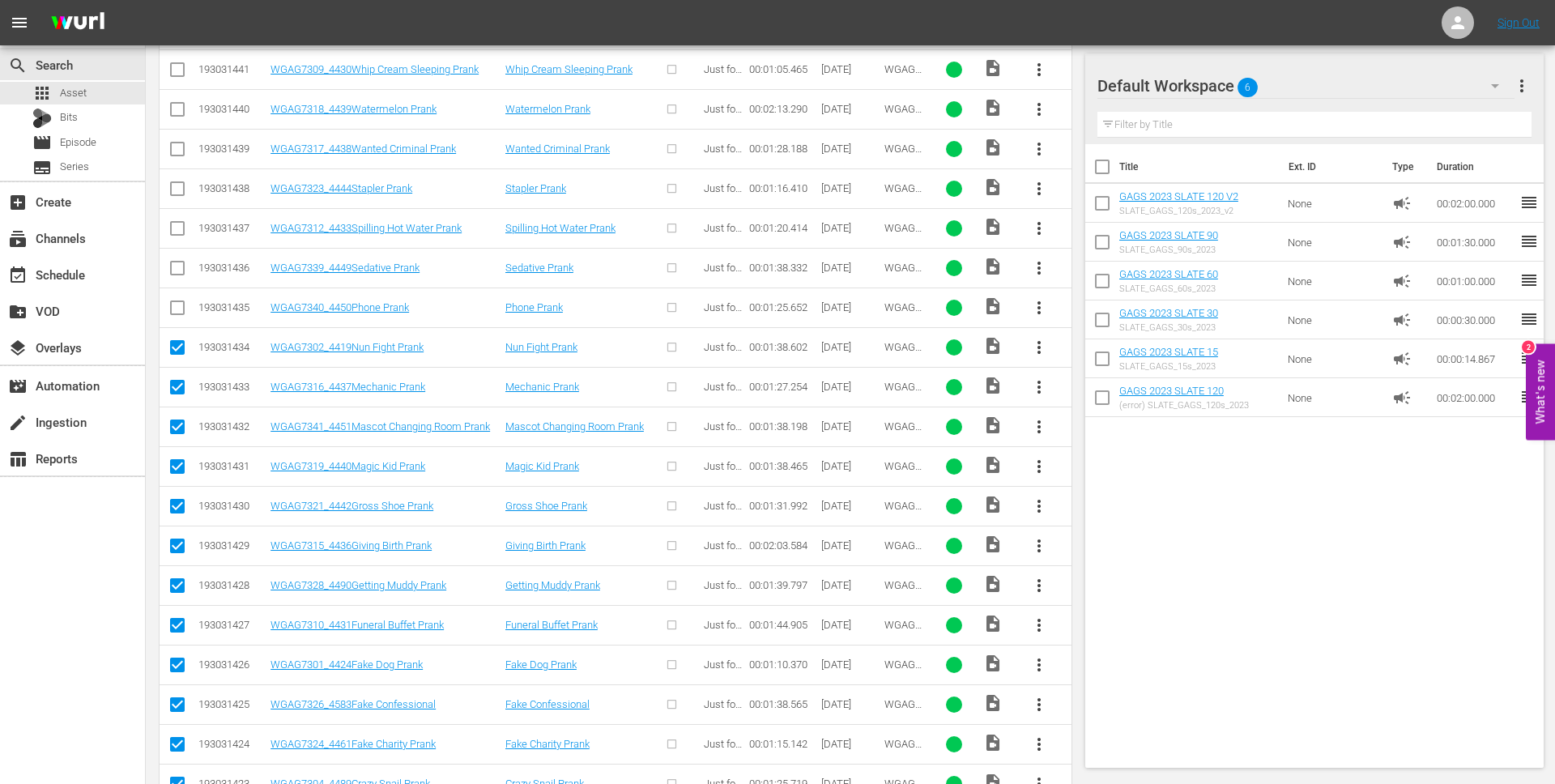
click at [181, 306] on input "checkbox" at bounding box center [177, 310] width 19 height 19
checkbox input "true"
click at [181, 266] on input "checkbox" at bounding box center [177, 271] width 19 height 19
checkbox input "true"
click at [181, 240] on input "checkbox" at bounding box center [177, 231] width 19 height 19
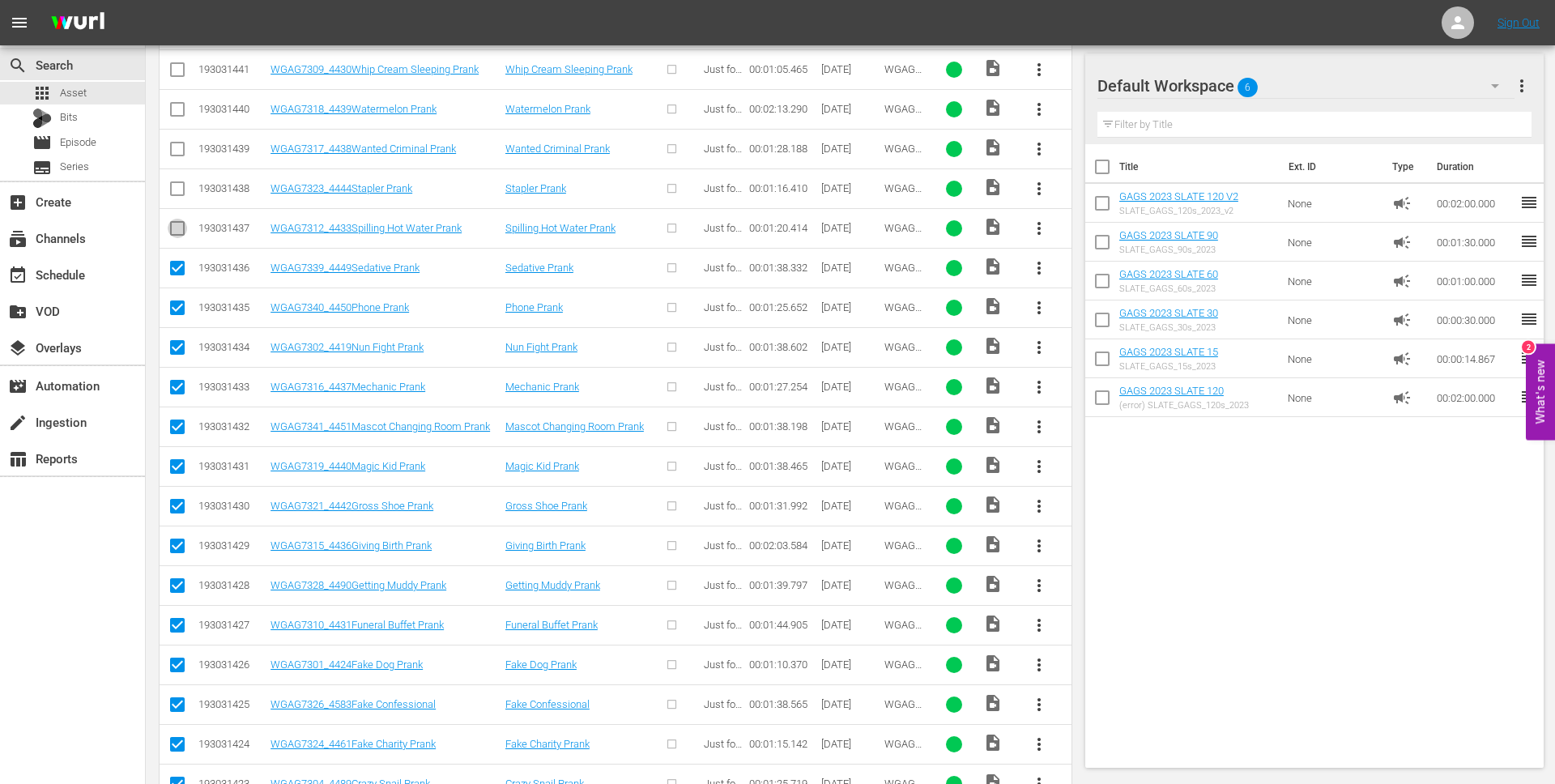
checkbox input "true"
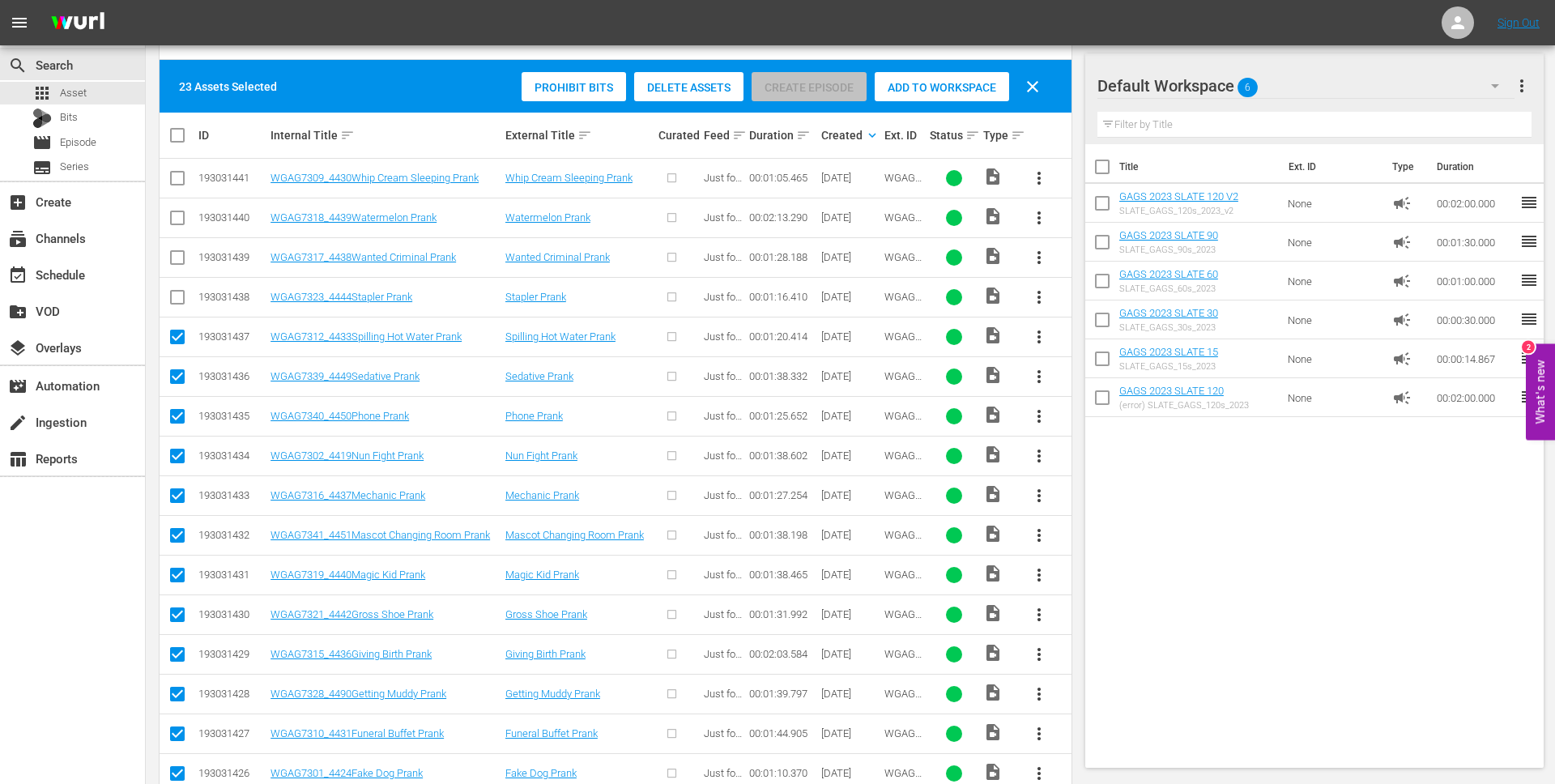
click at [178, 305] on input "checkbox" at bounding box center [177, 300] width 19 height 19
checkbox input "true"
click at [178, 248] on icon at bounding box center [177, 257] width 19 height 19
click at [178, 217] on input "checkbox" at bounding box center [177, 220] width 19 height 19
checkbox input "true"
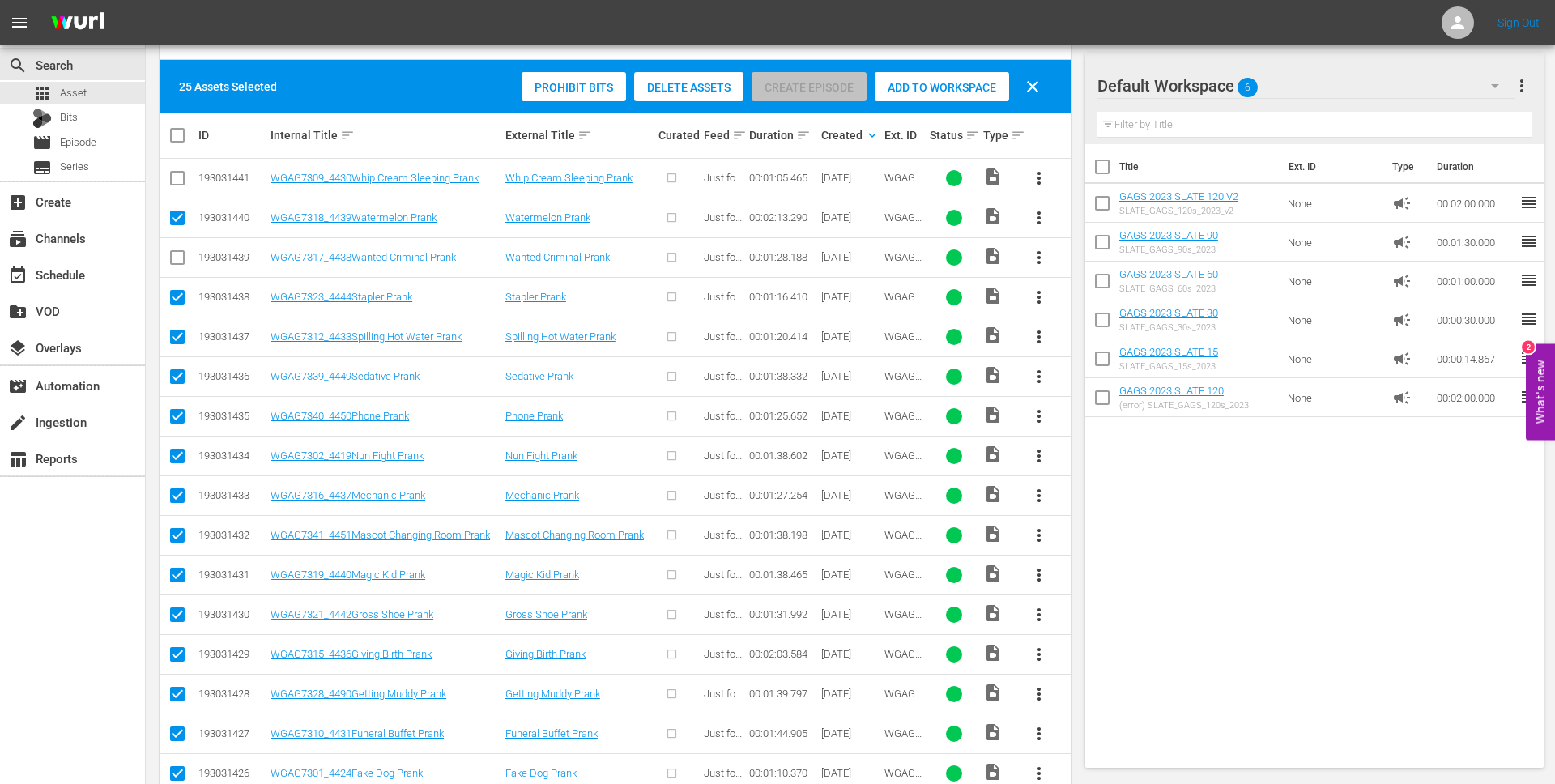
click at [178, 262] on input "checkbox" at bounding box center [177, 260] width 19 height 19
checkbox input "true"
click at [172, 177] on input "checkbox" at bounding box center [177, 181] width 19 height 19
click at [1040, 82] on span "clear" at bounding box center [1032, 86] width 19 height 19
checkbox input "false"
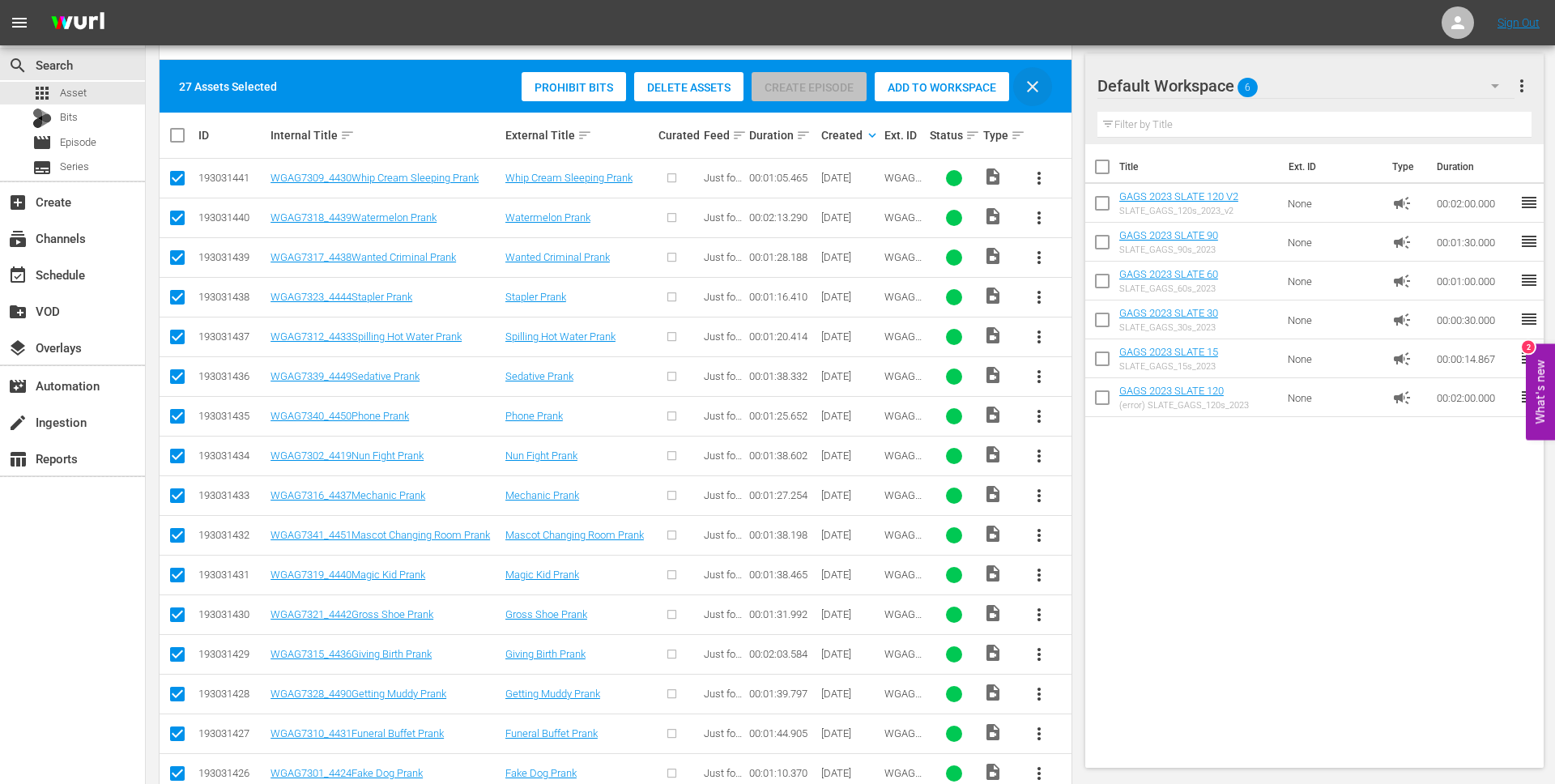
checkbox input "false"
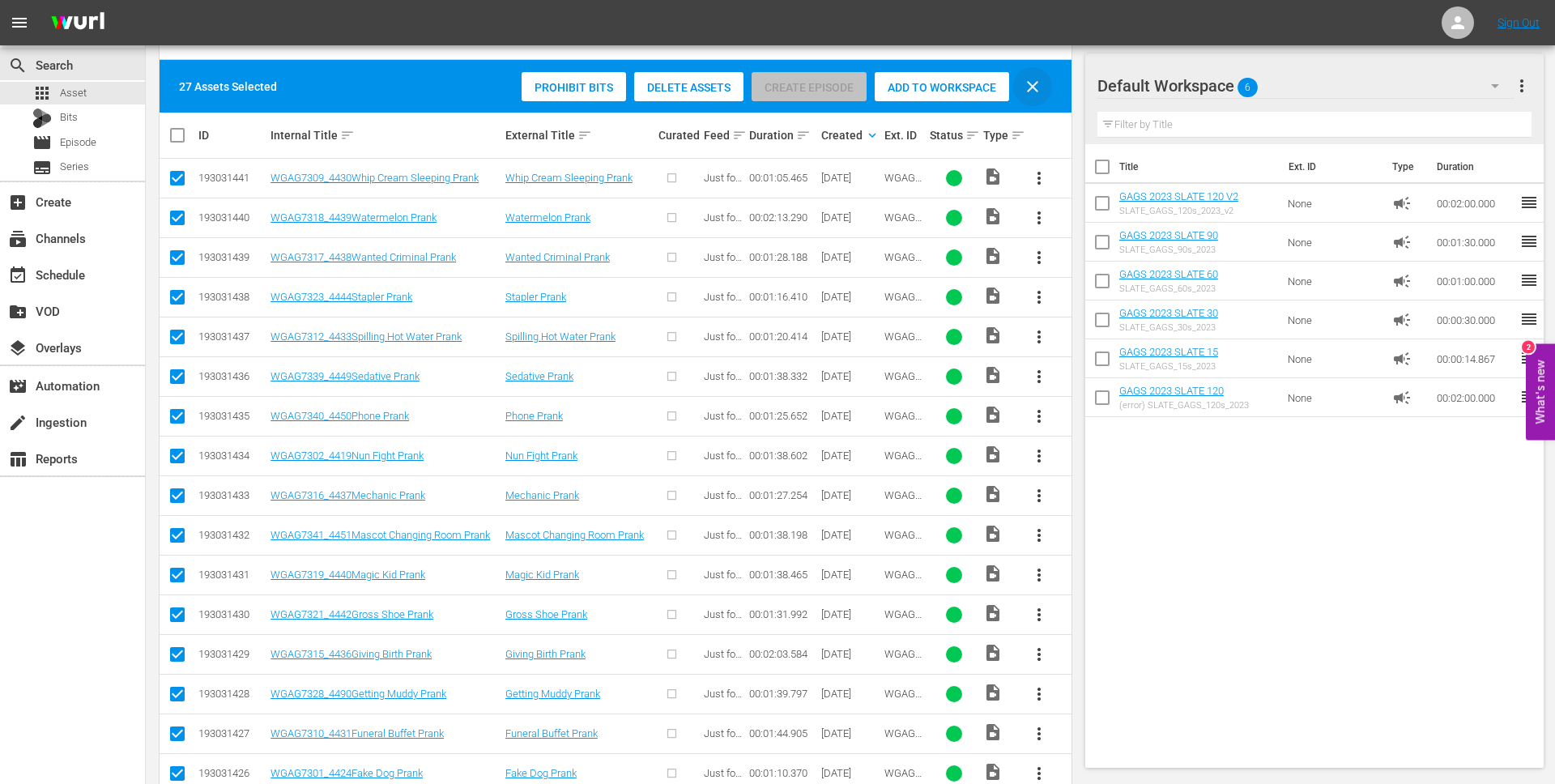
checkbox input "false"
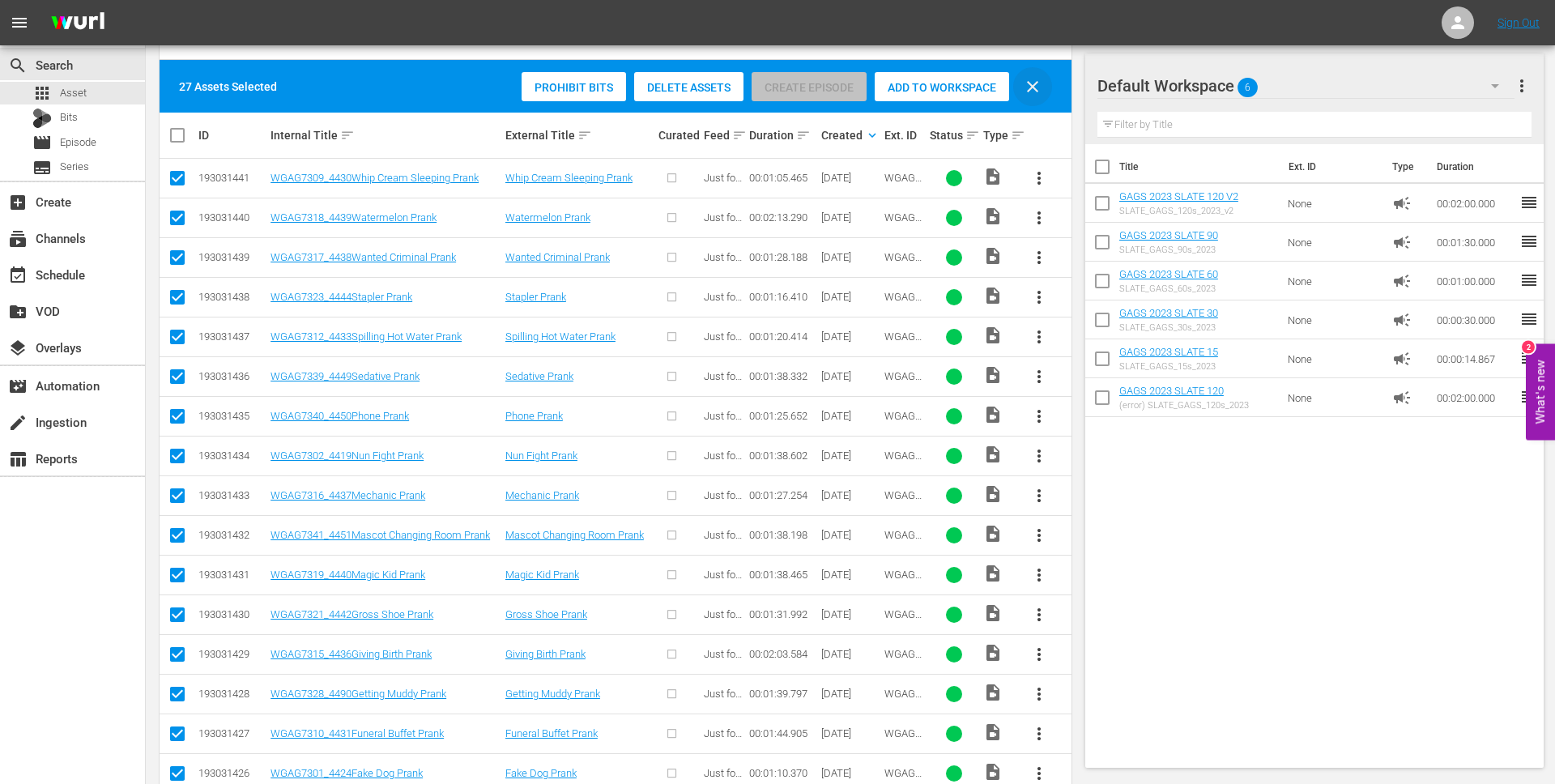
checkbox input "false"
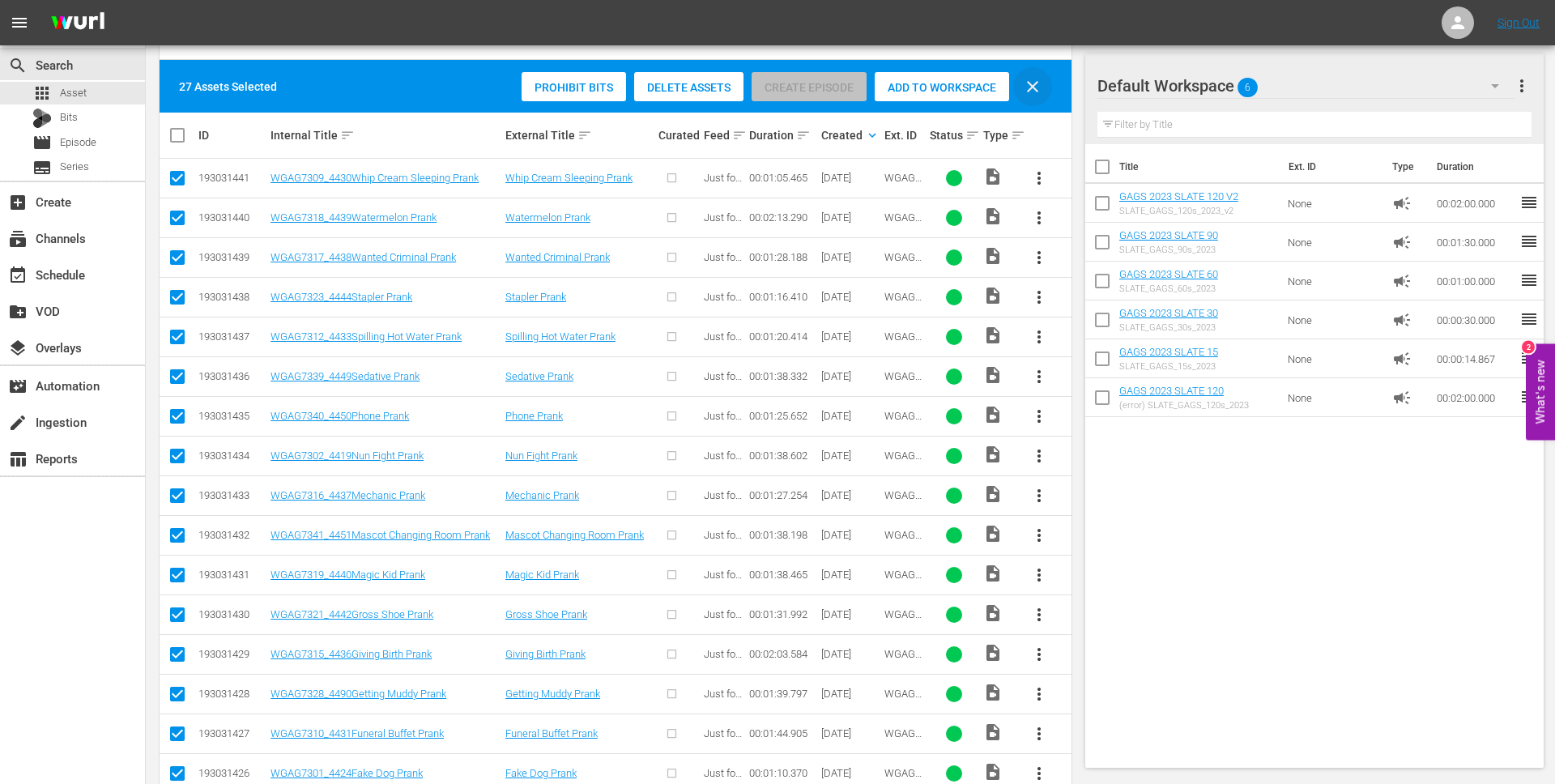
checkbox input "false"
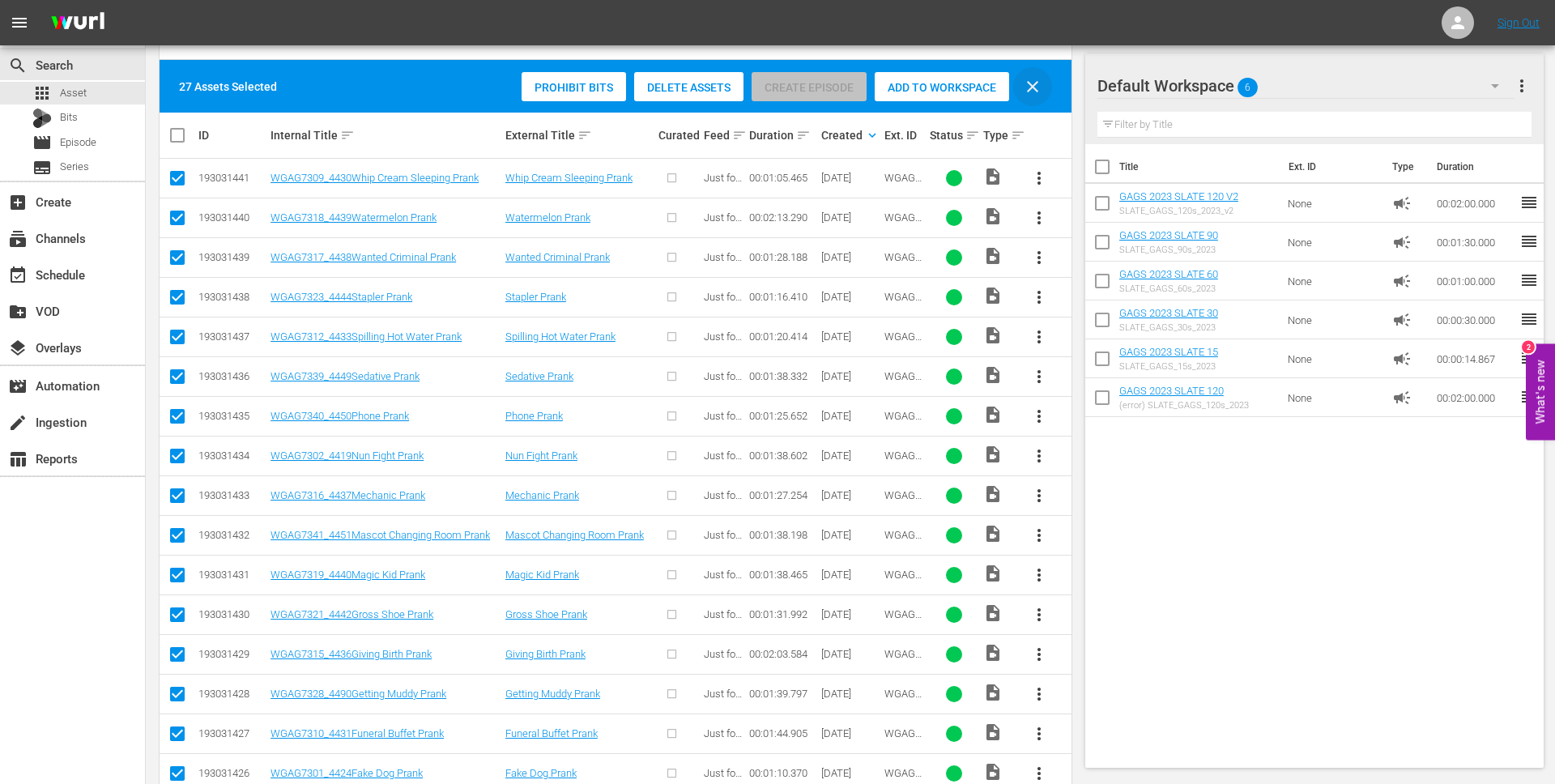
checkbox input "false"
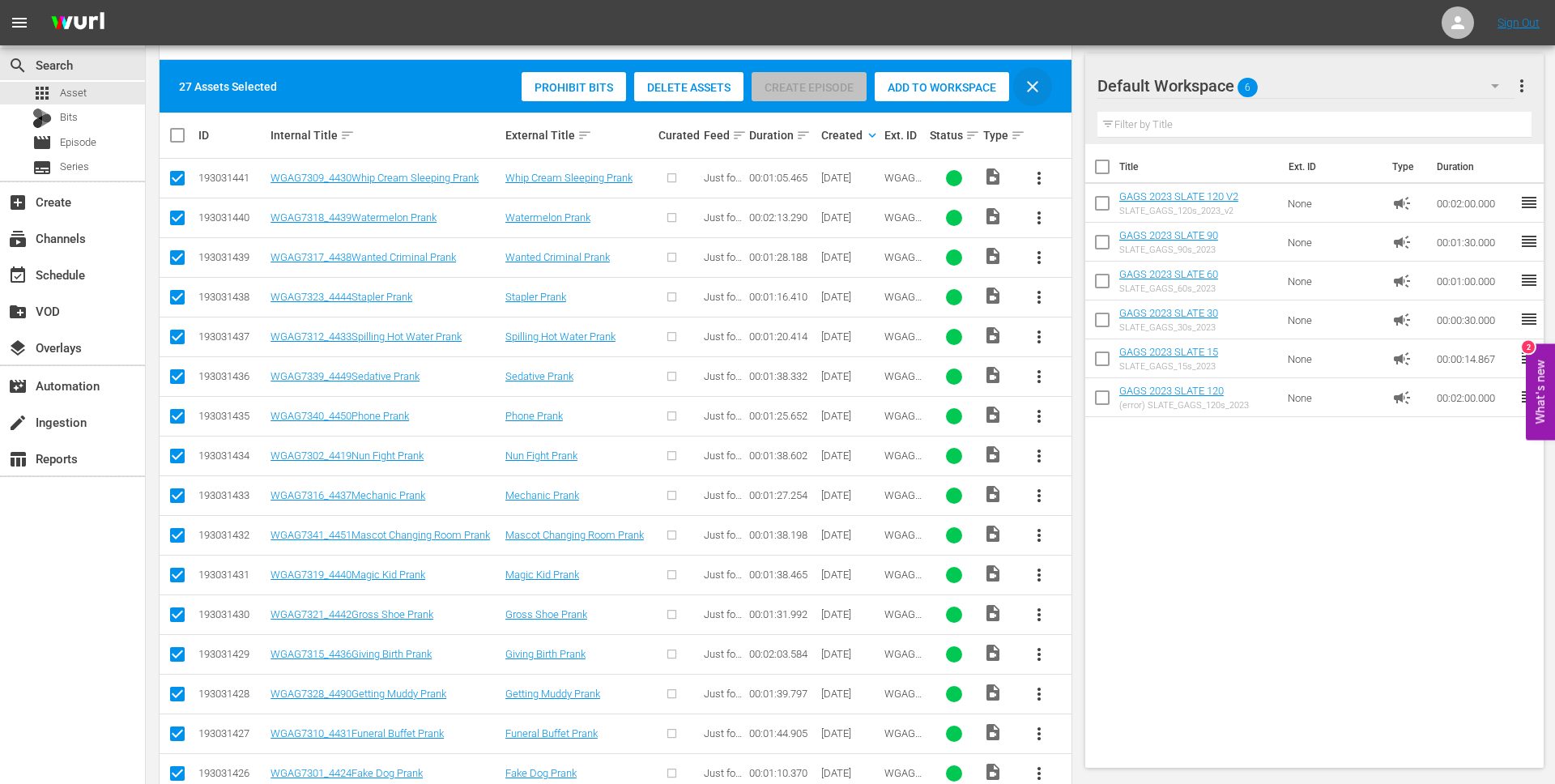
checkbox input "false"
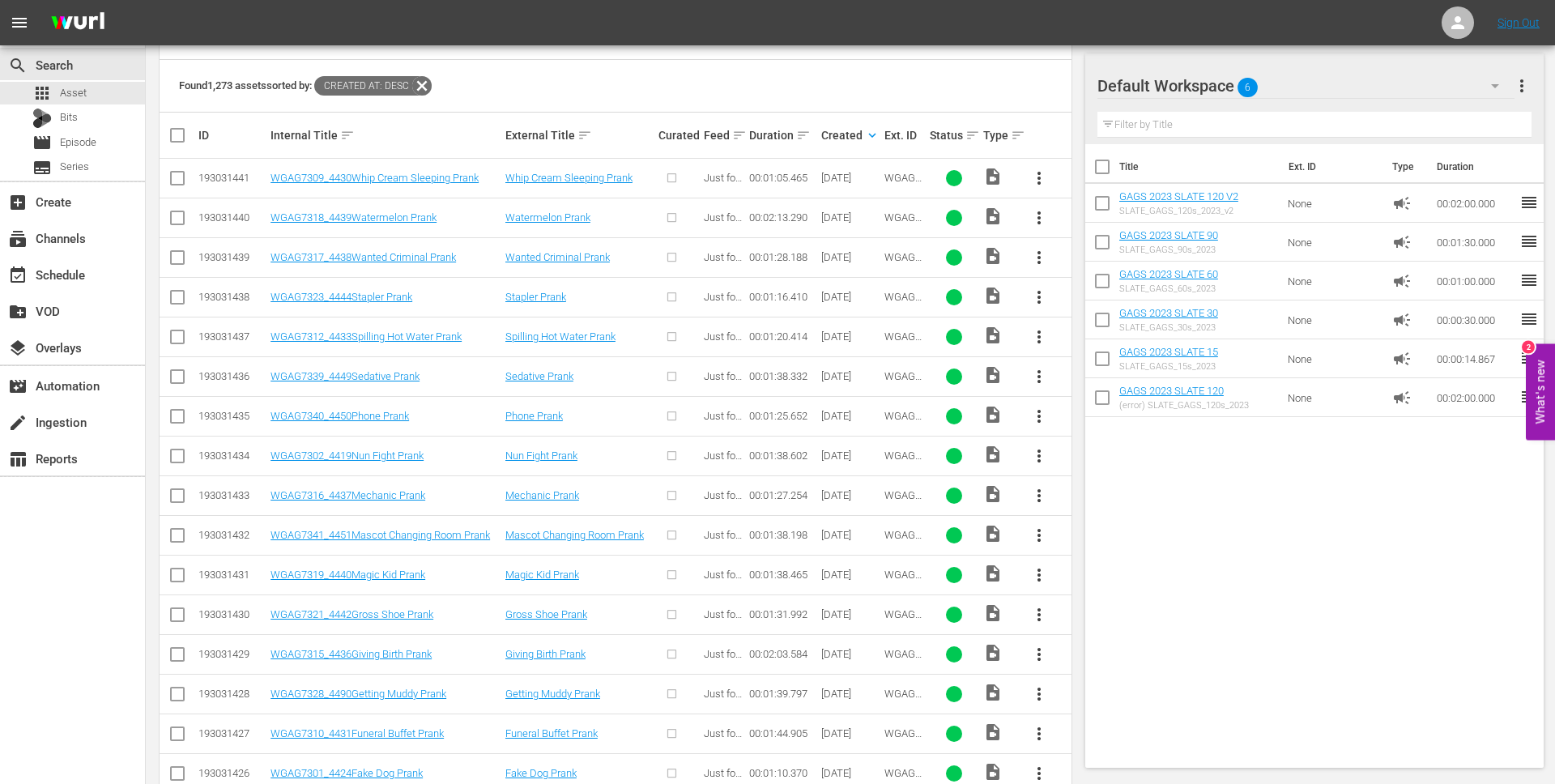
scroll to position [0, 0]
